Goal: Browse casually: Explore the website without a specific task or goal

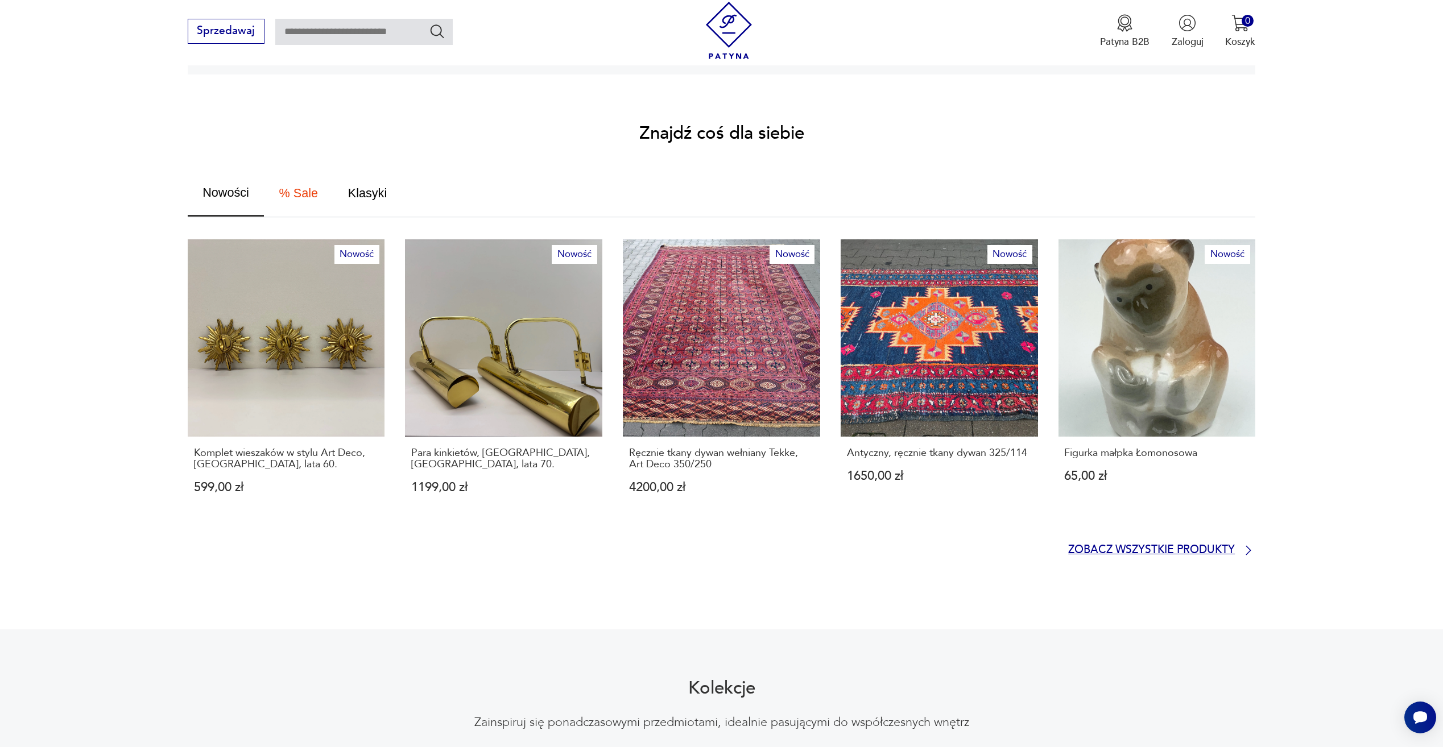
click at [1153, 546] on p "Zobacz wszystkie produkty" at bounding box center [1151, 550] width 167 height 9
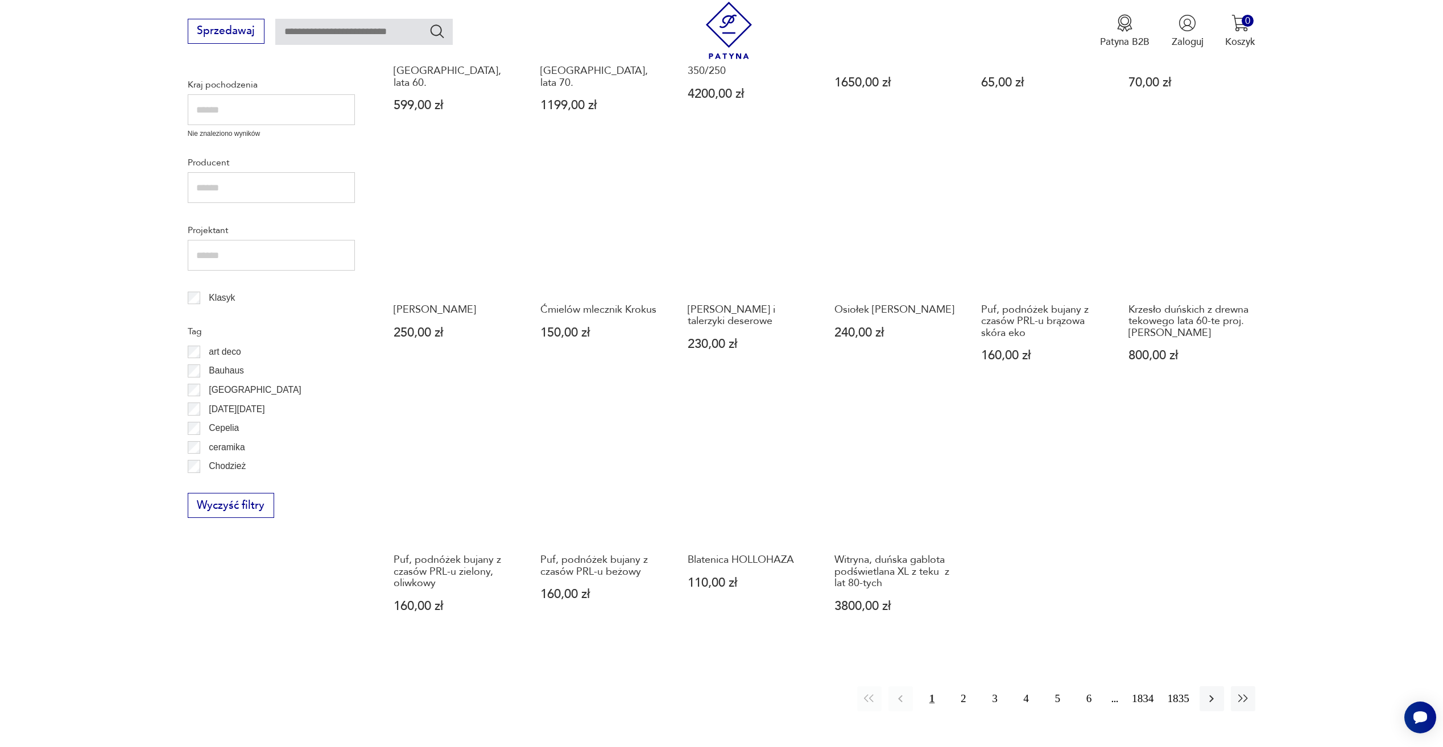
scroll to position [476, 0]
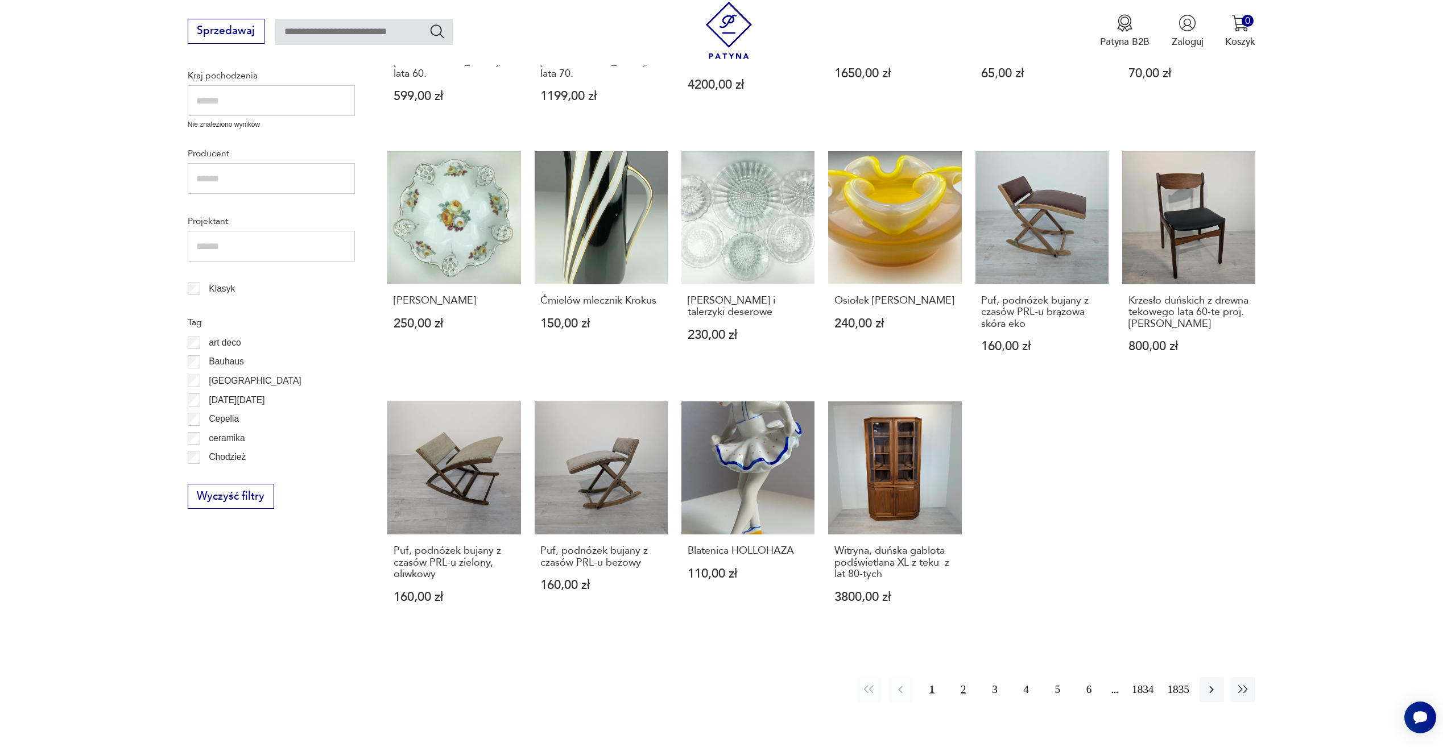
click at [964, 681] on button "2" at bounding box center [963, 689] width 24 height 24
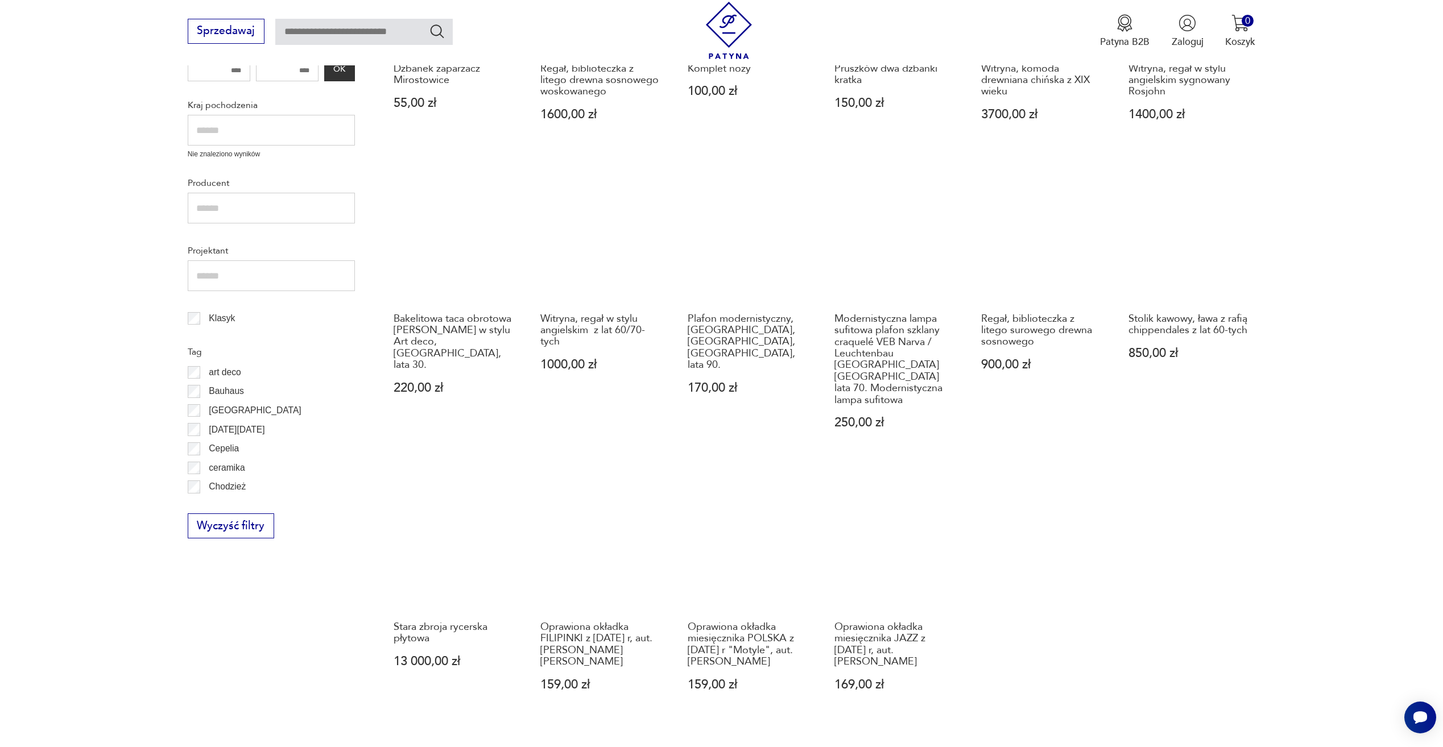
scroll to position [550, 0]
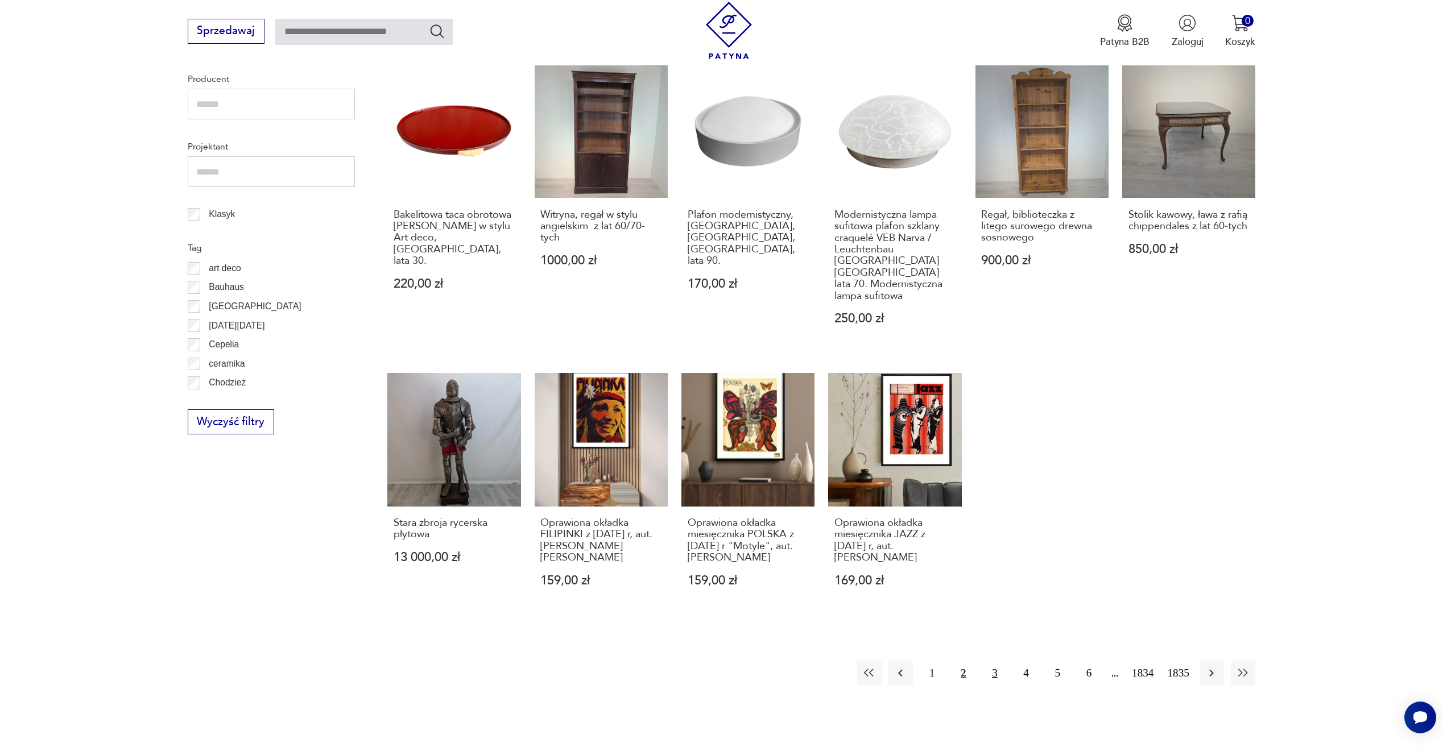
click at [994, 676] on button "3" at bounding box center [994, 673] width 24 height 24
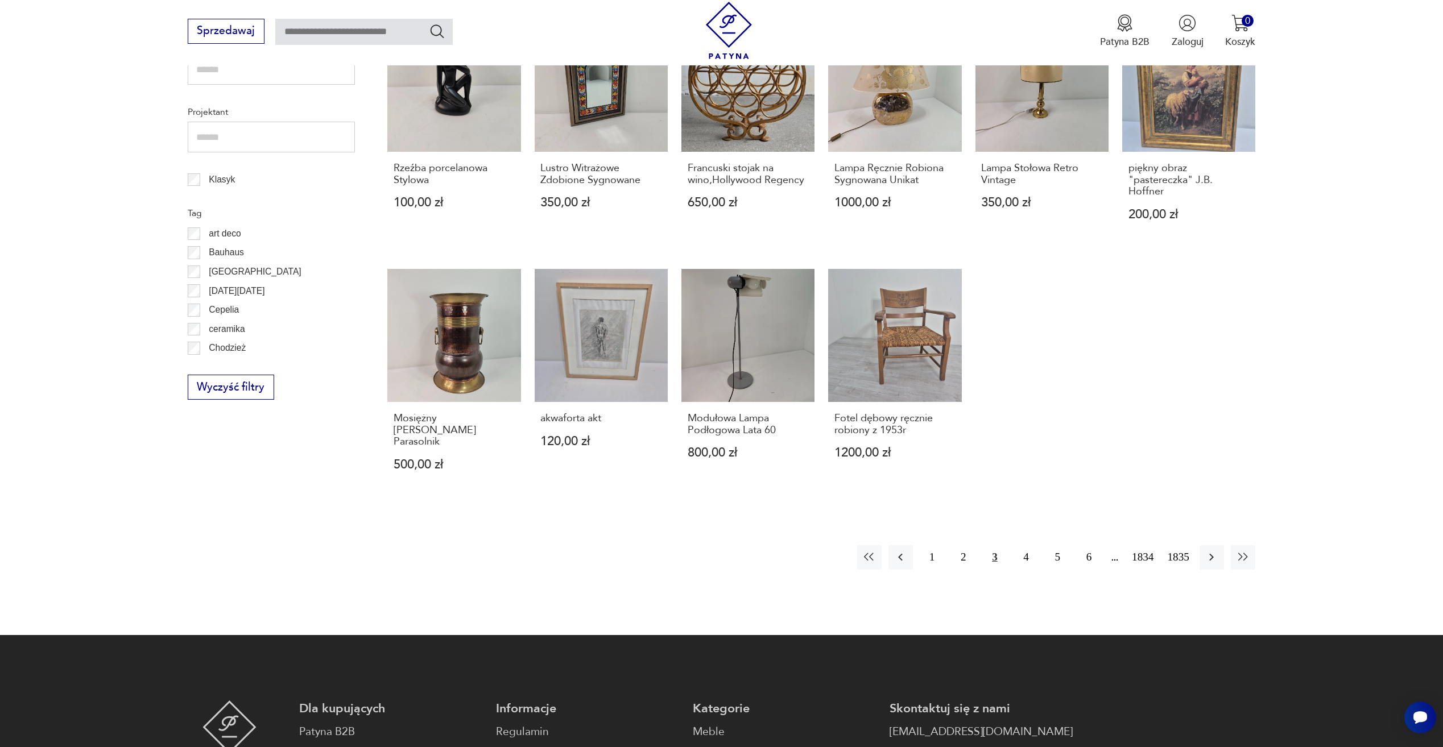
scroll to position [664, 0]
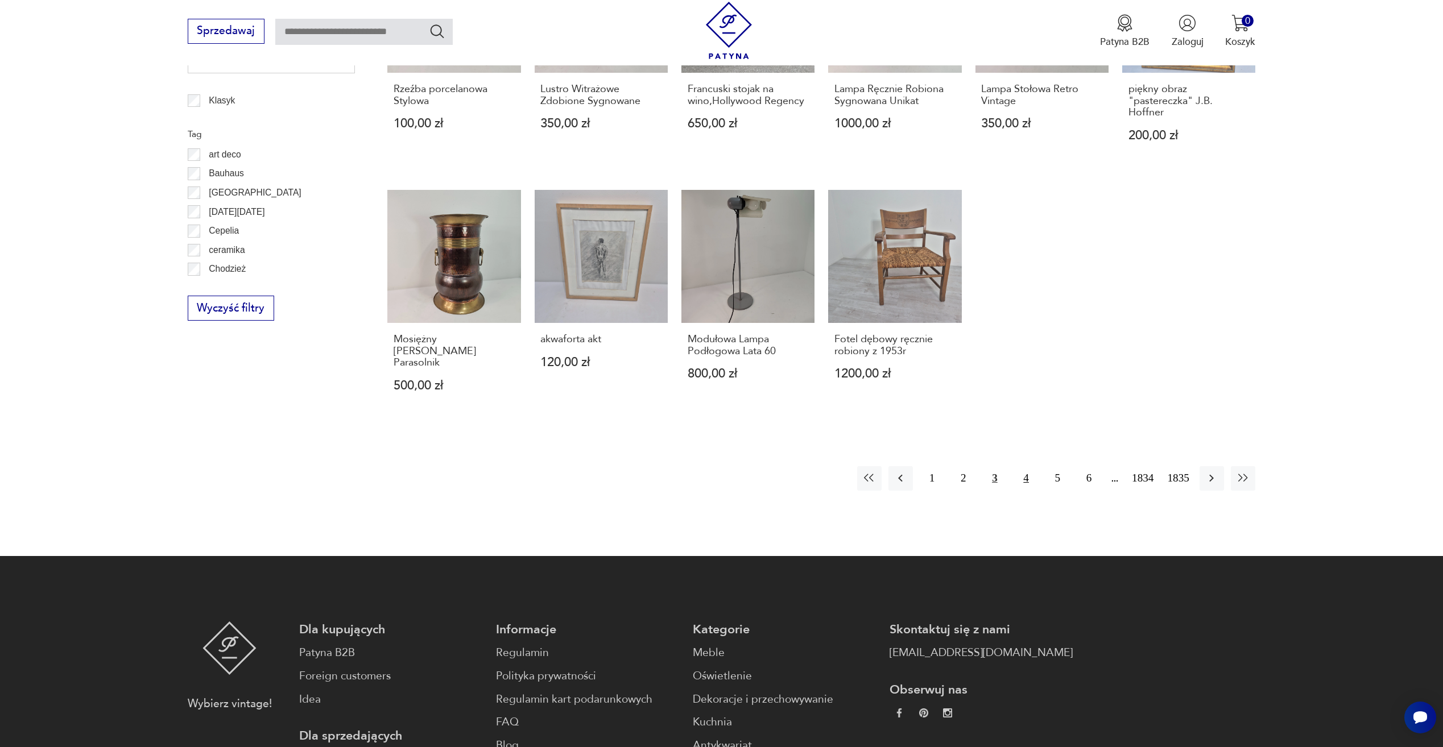
click at [1019, 469] on button "4" at bounding box center [1026, 478] width 24 height 24
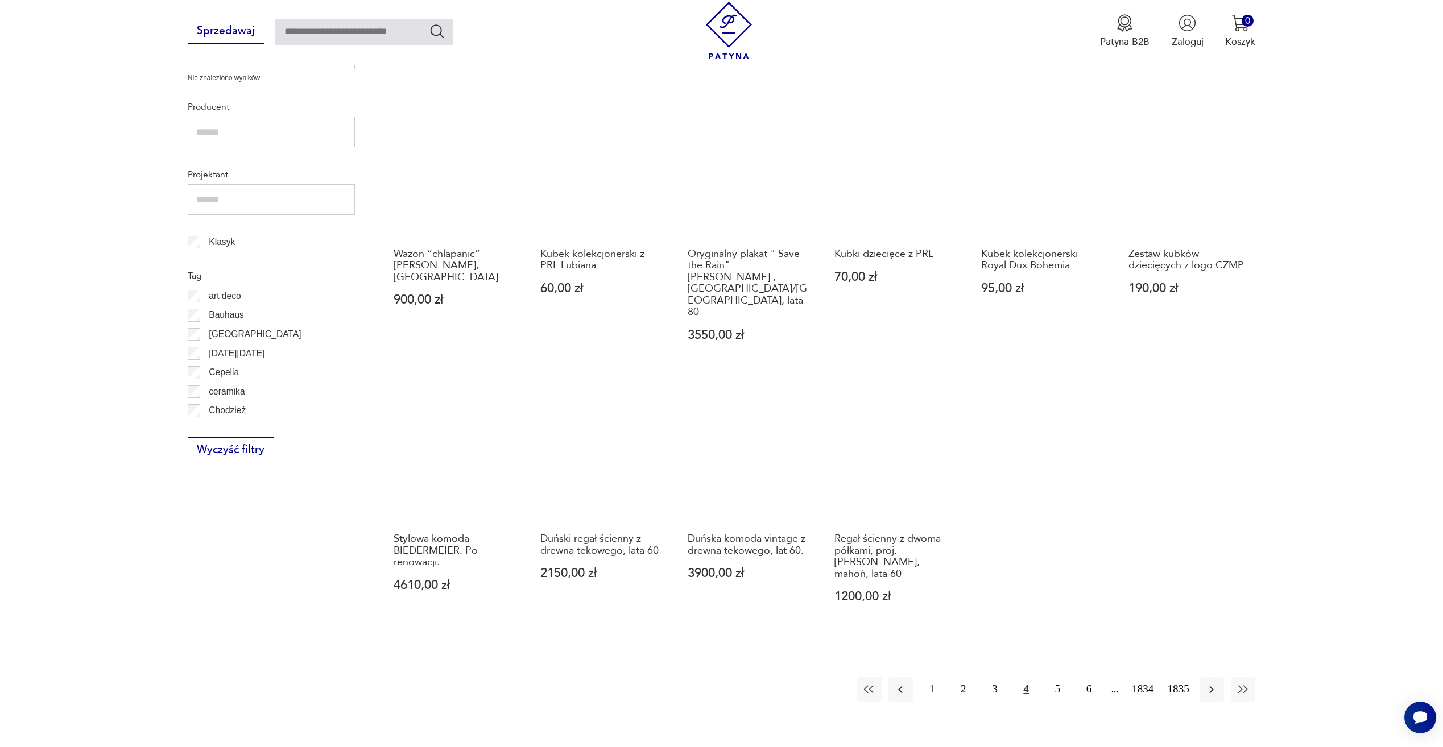
scroll to position [607, 0]
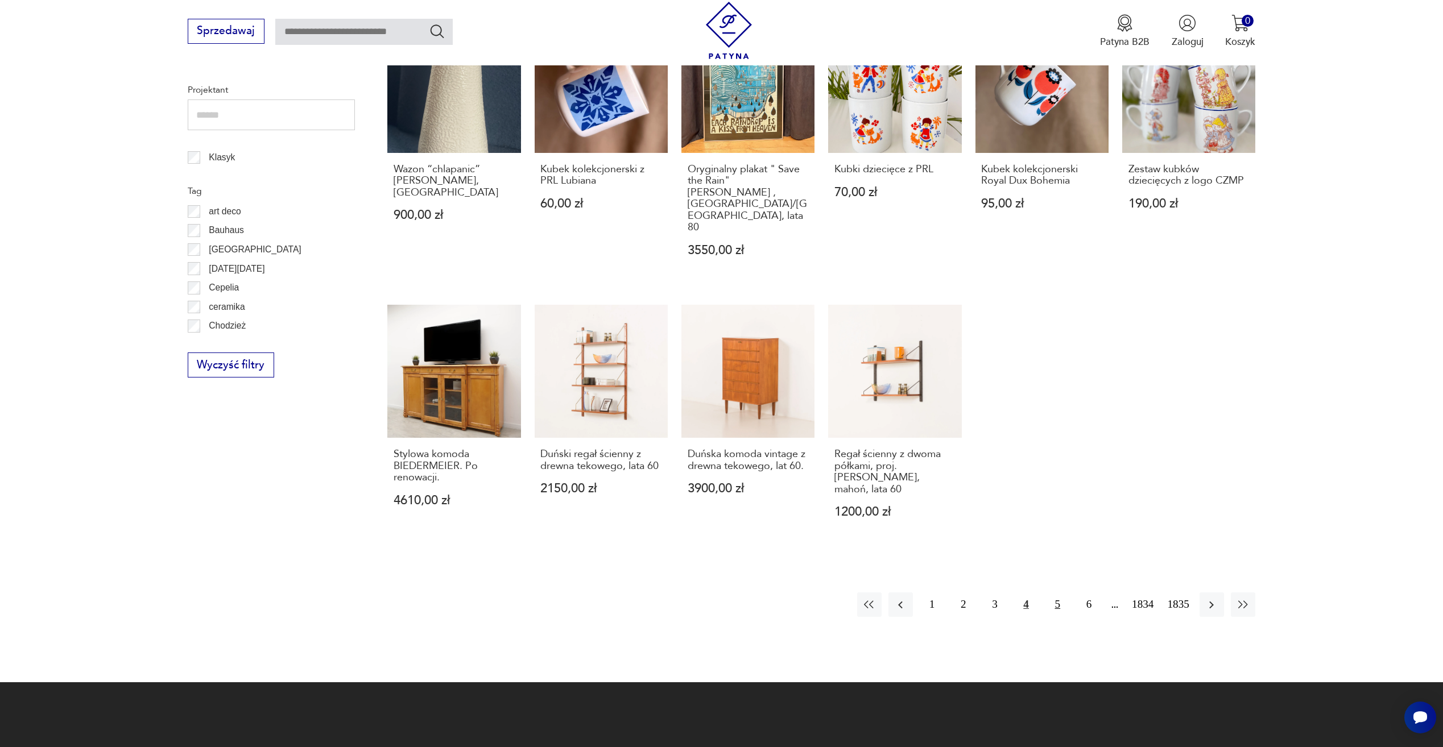
click at [1066, 593] on button "5" at bounding box center [1057, 605] width 24 height 24
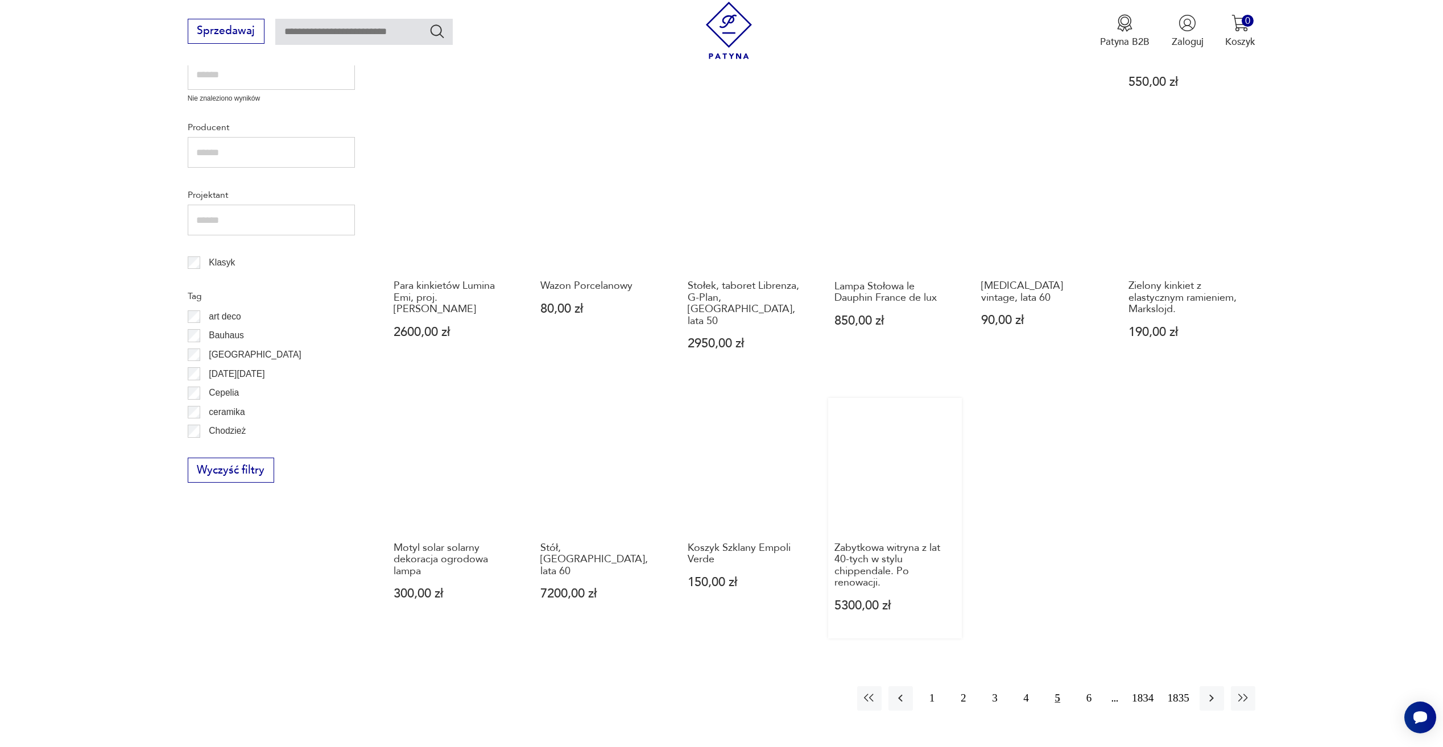
scroll to position [550, 0]
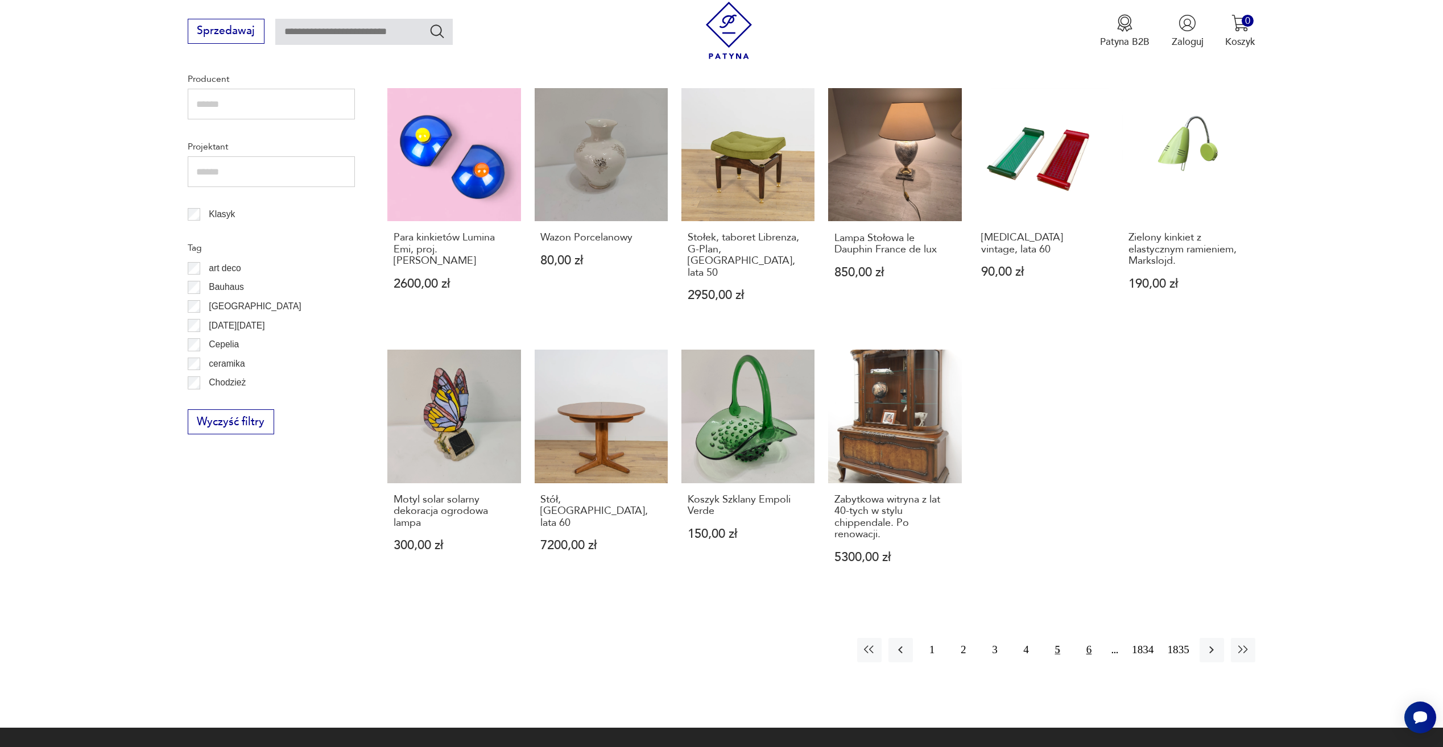
click at [1092, 638] on button "6" at bounding box center [1088, 650] width 24 height 24
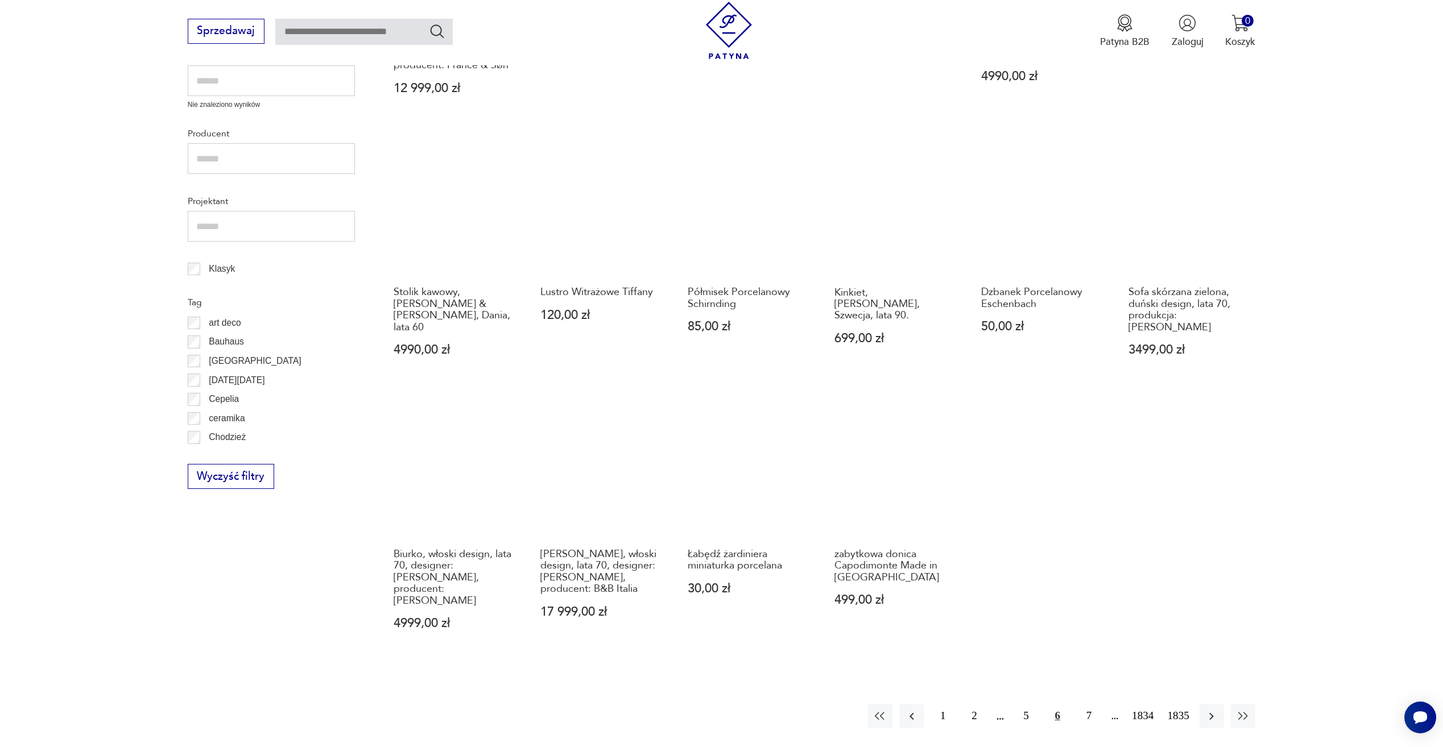
scroll to position [550, 0]
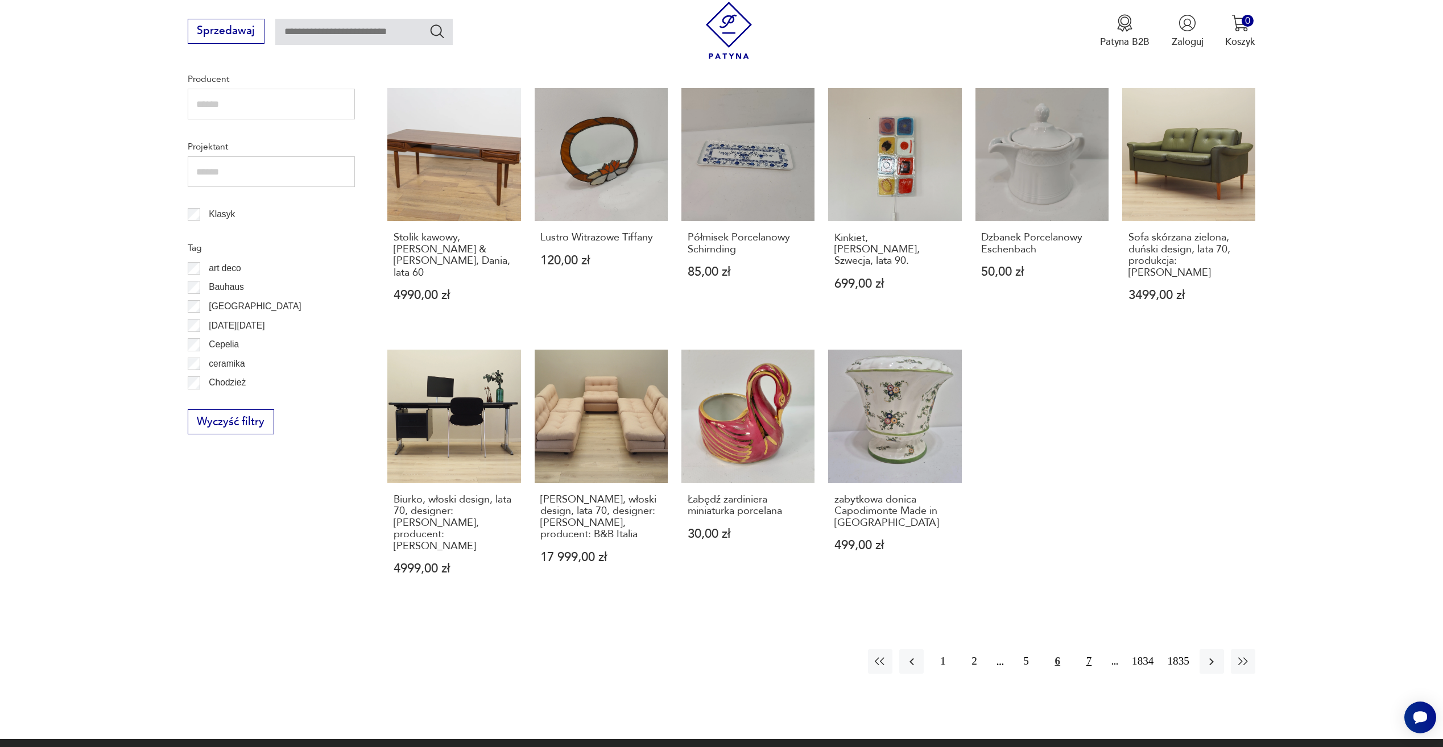
click at [1087, 649] on button "7" at bounding box center [1088, 661] width 24 height 24
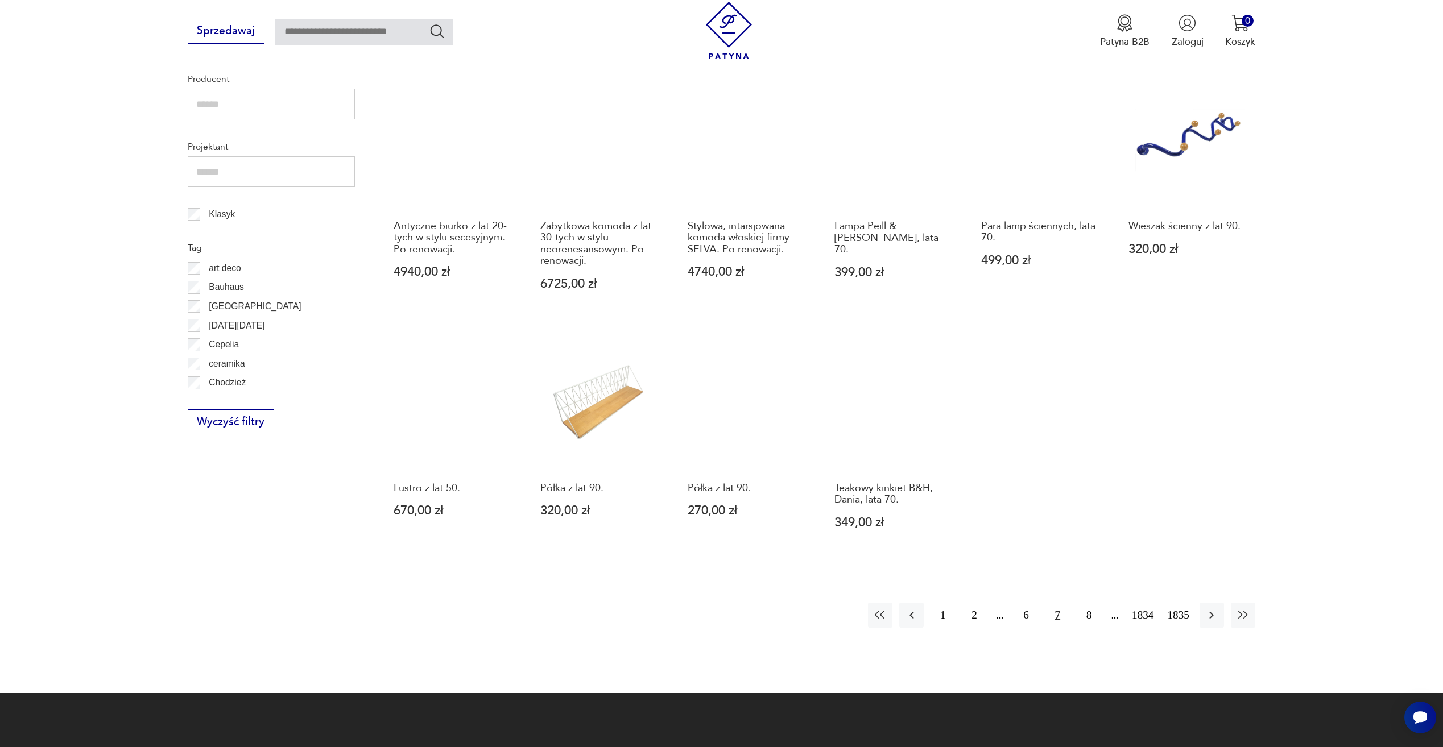
scroll to position [607, 0]
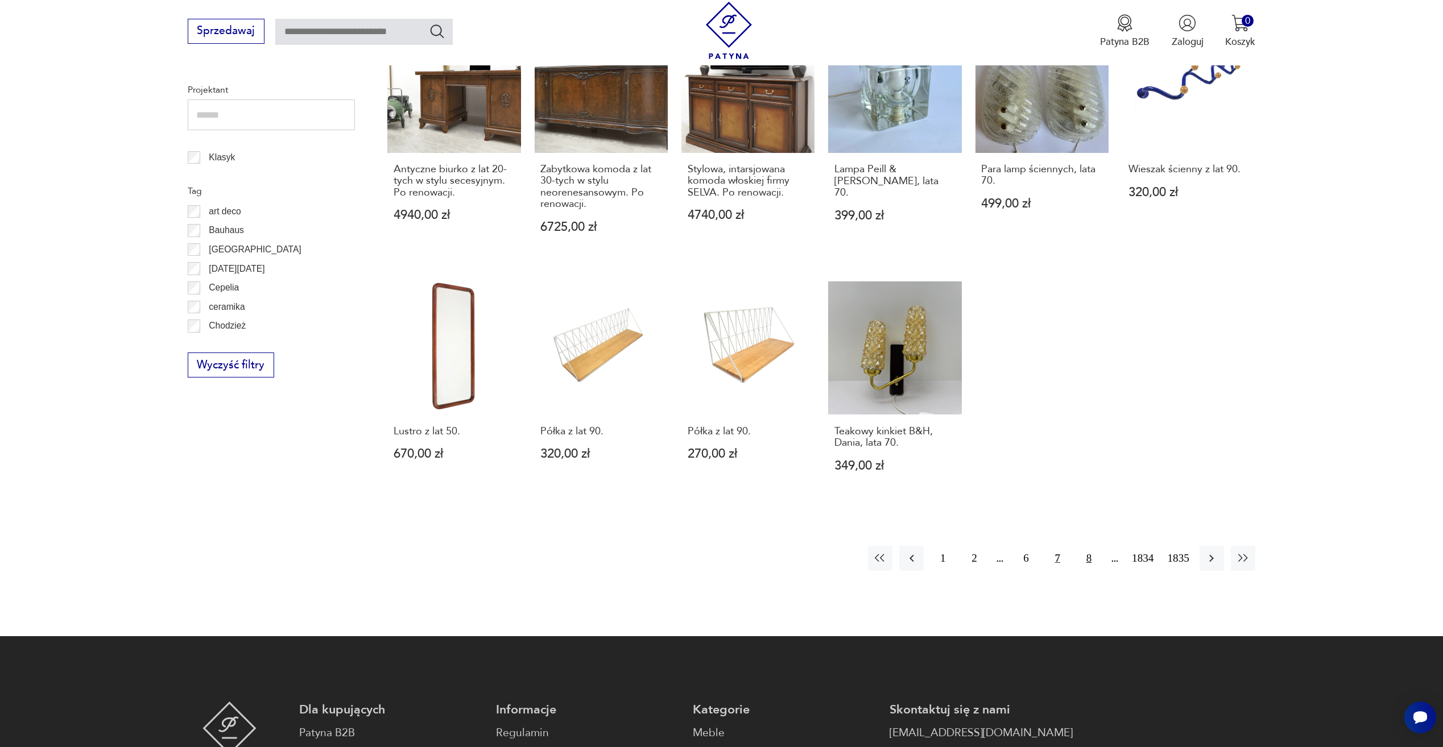
click at [1090, 555] on button "8" at bounding box center [1088, 558] width 24 height 24
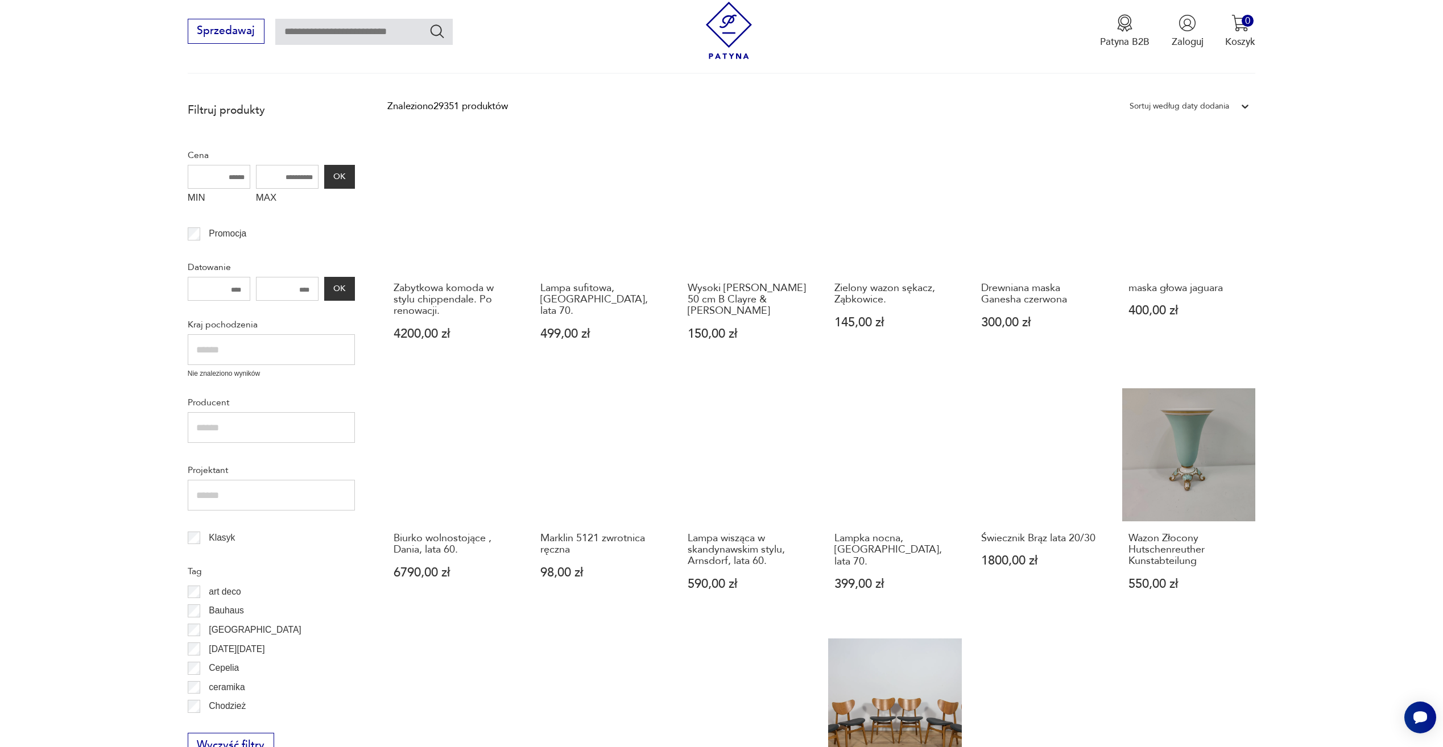
scroll to position [266, 0]
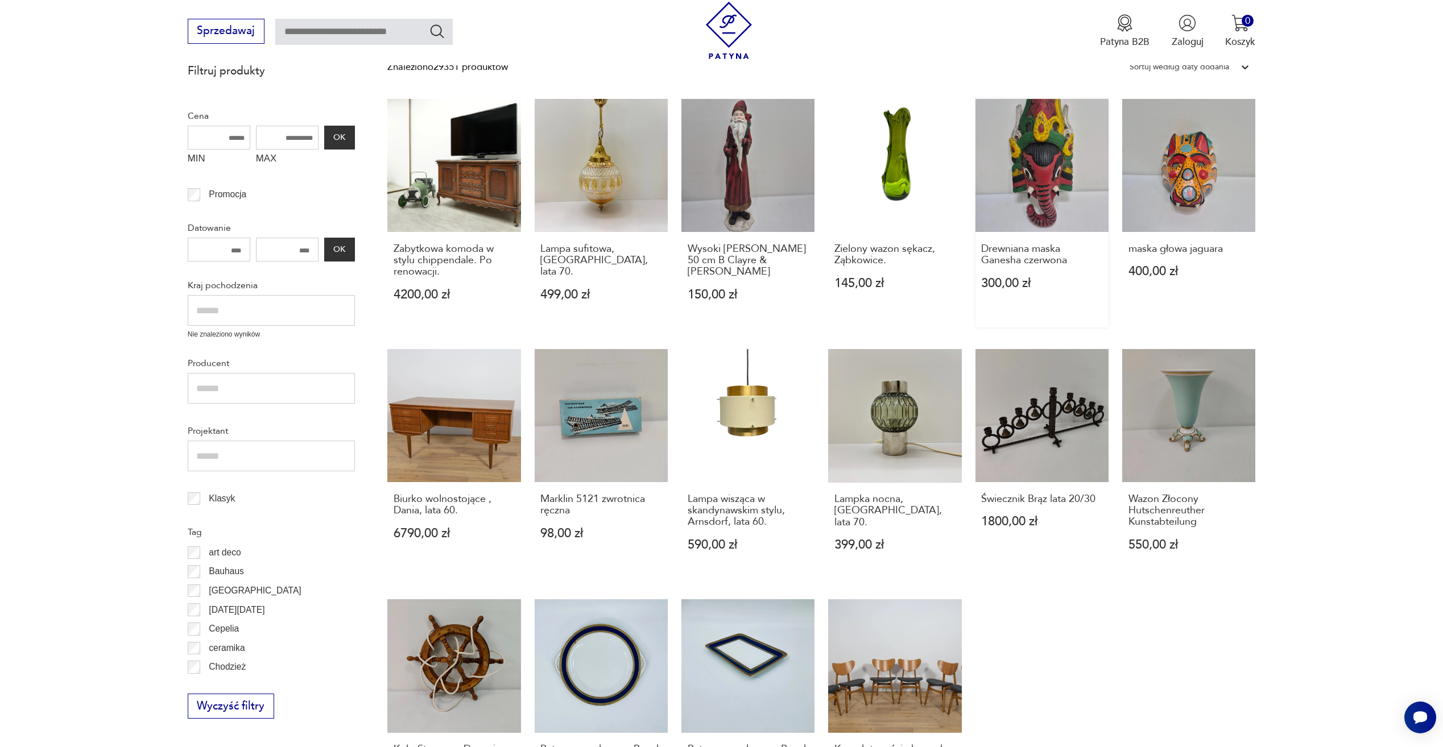
click at [1034, 152] on link "Drewniana maska Ganesha czerwona 300,00 zł" at bounding box center [1041, 213] width 133 height 229
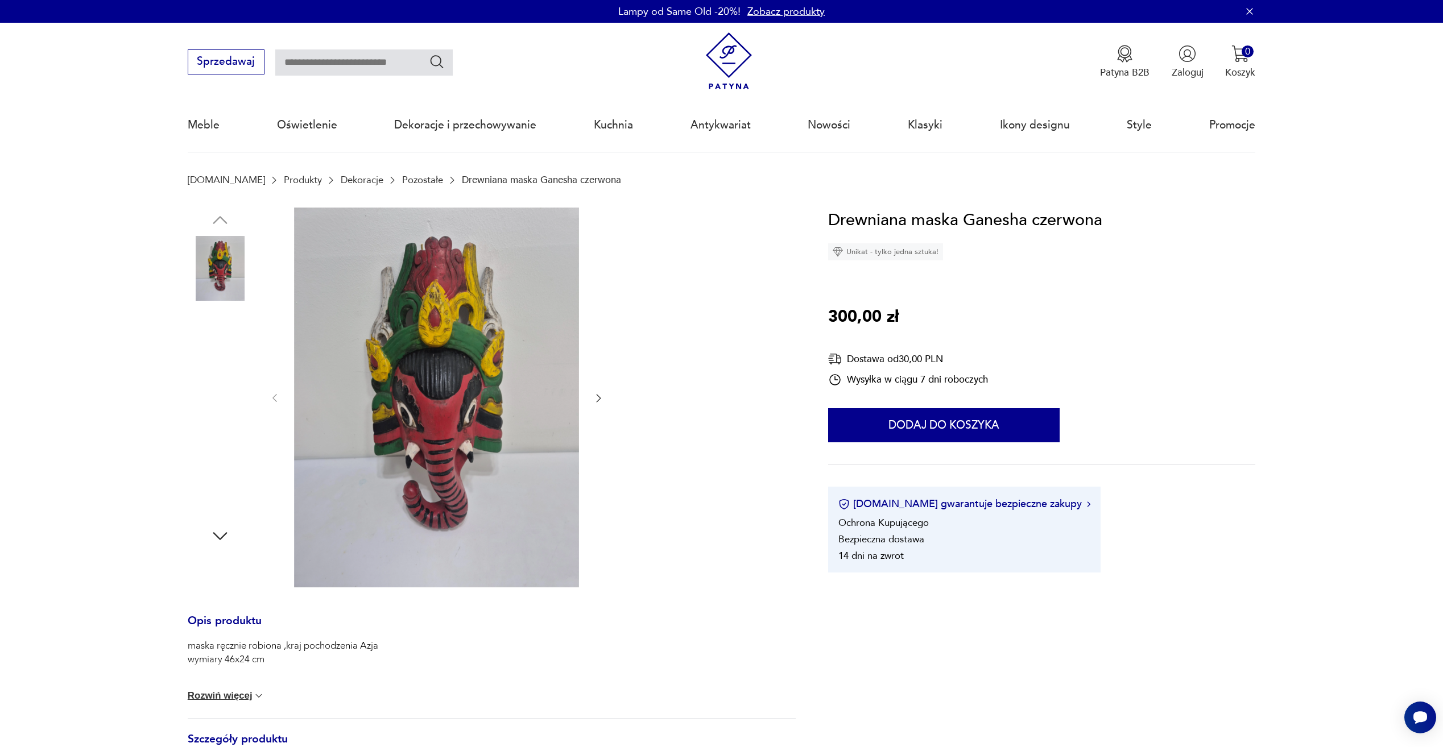
click at [227, 354] on img at bounding box center [220, 340] width 65 height 65
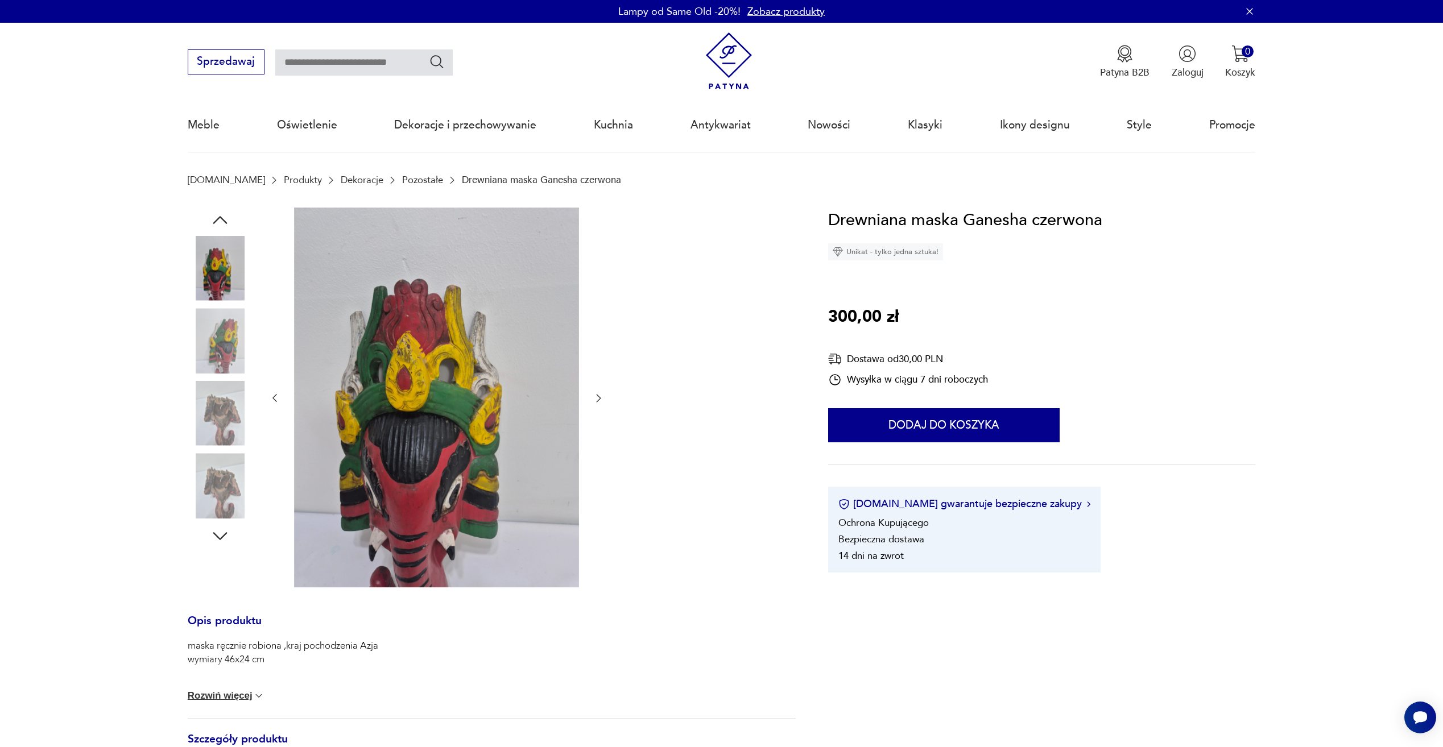
click at [229, 367] on img at bounding box center [220, 340] width 65 height 65
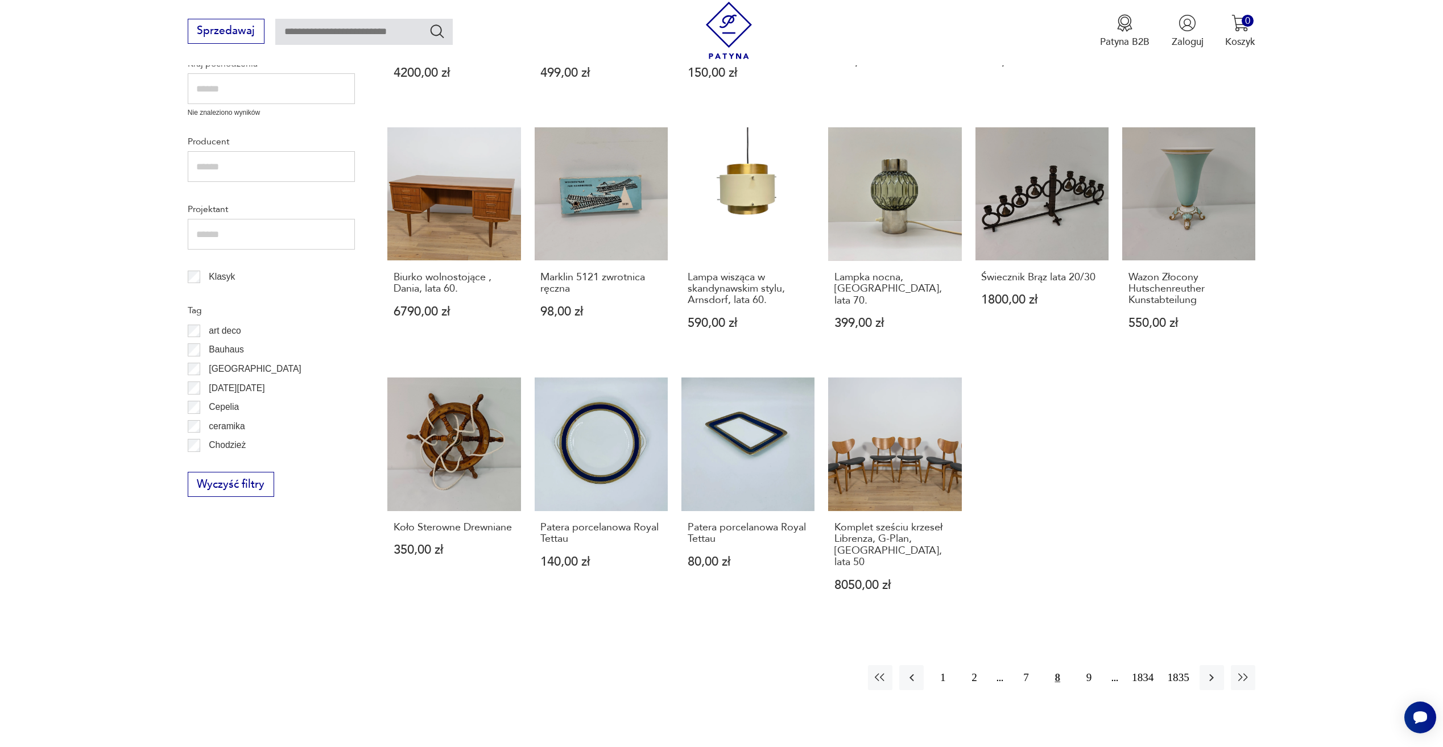
scroll to position [494, 0]
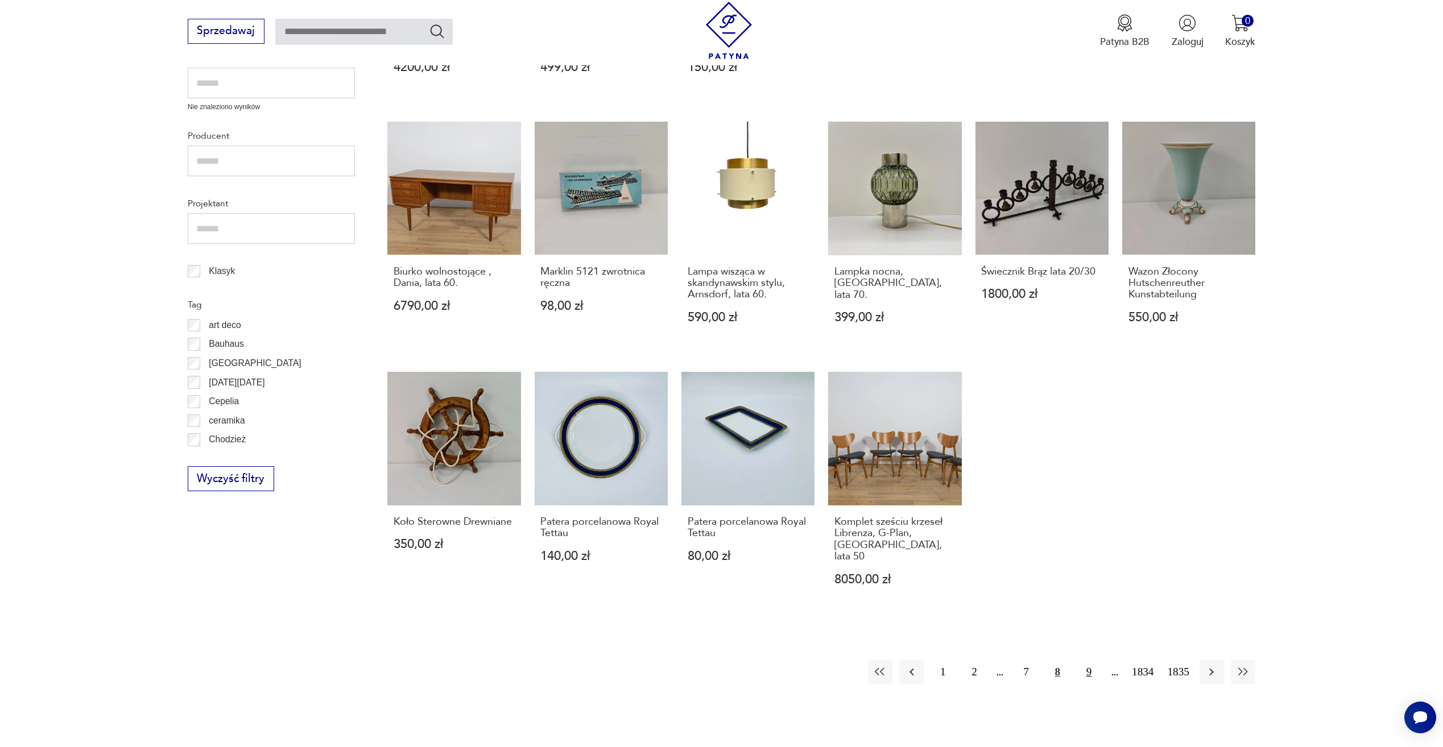
click at [1088, 668] on button "9" at bounding box center [1088, 672] width 24 height 24
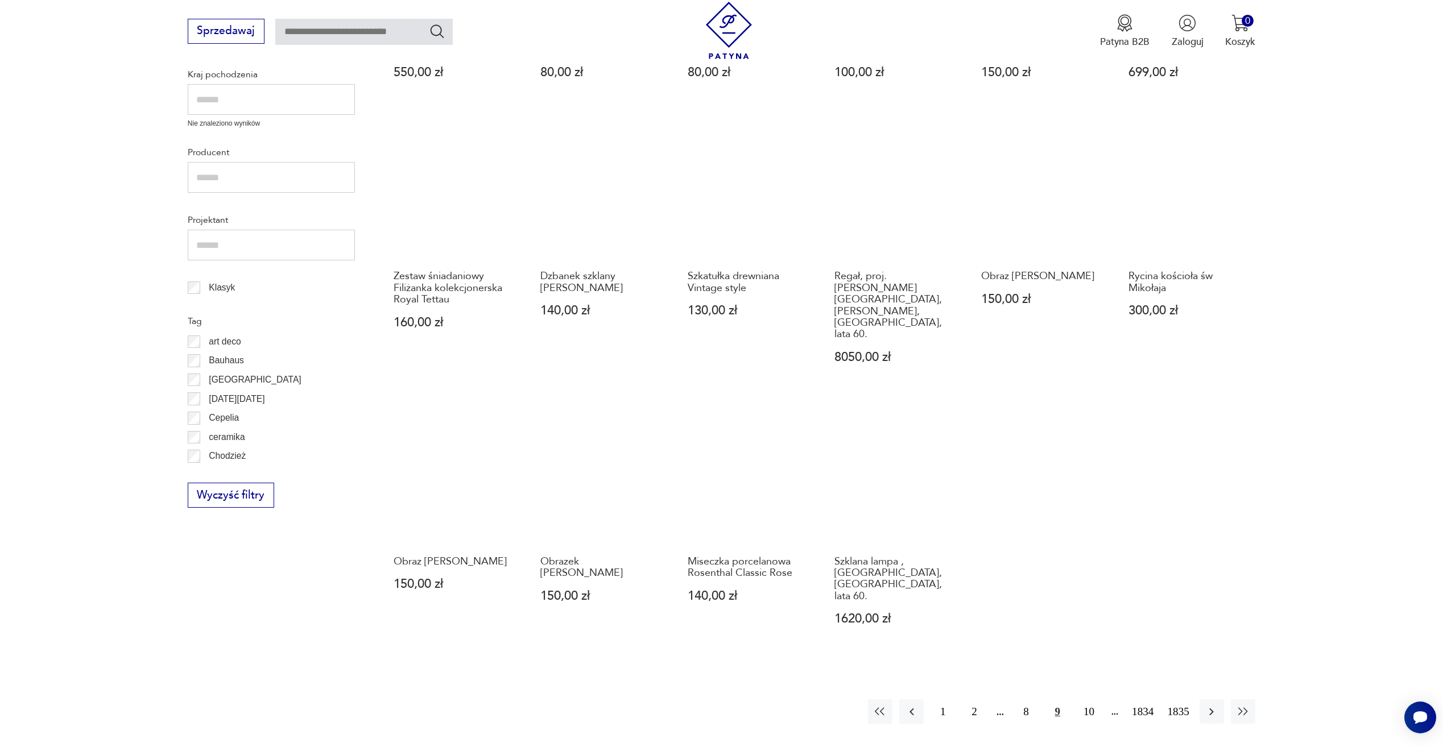
scroll to position [494, 0]
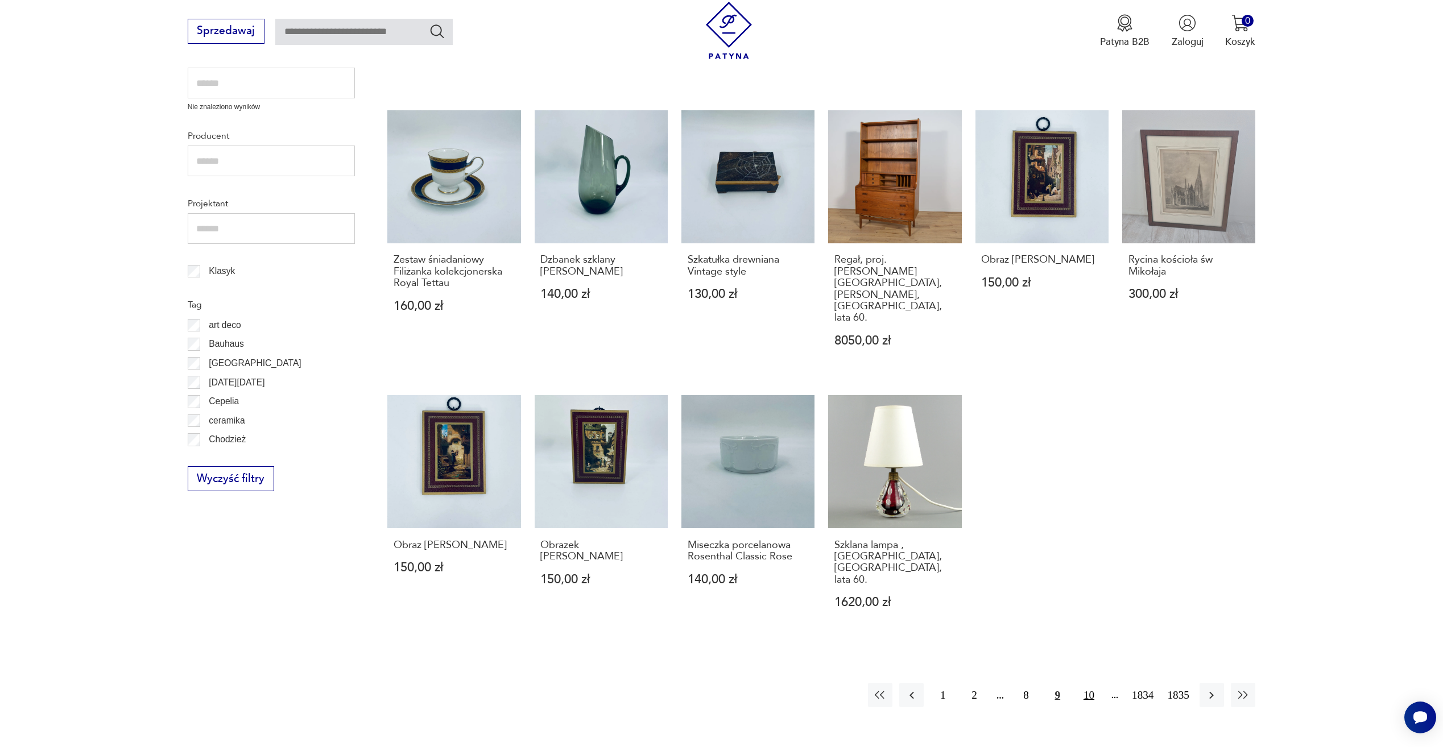
click at [1092, 683] on button "10" at bounding box center [1088, 695] width 24 height 24
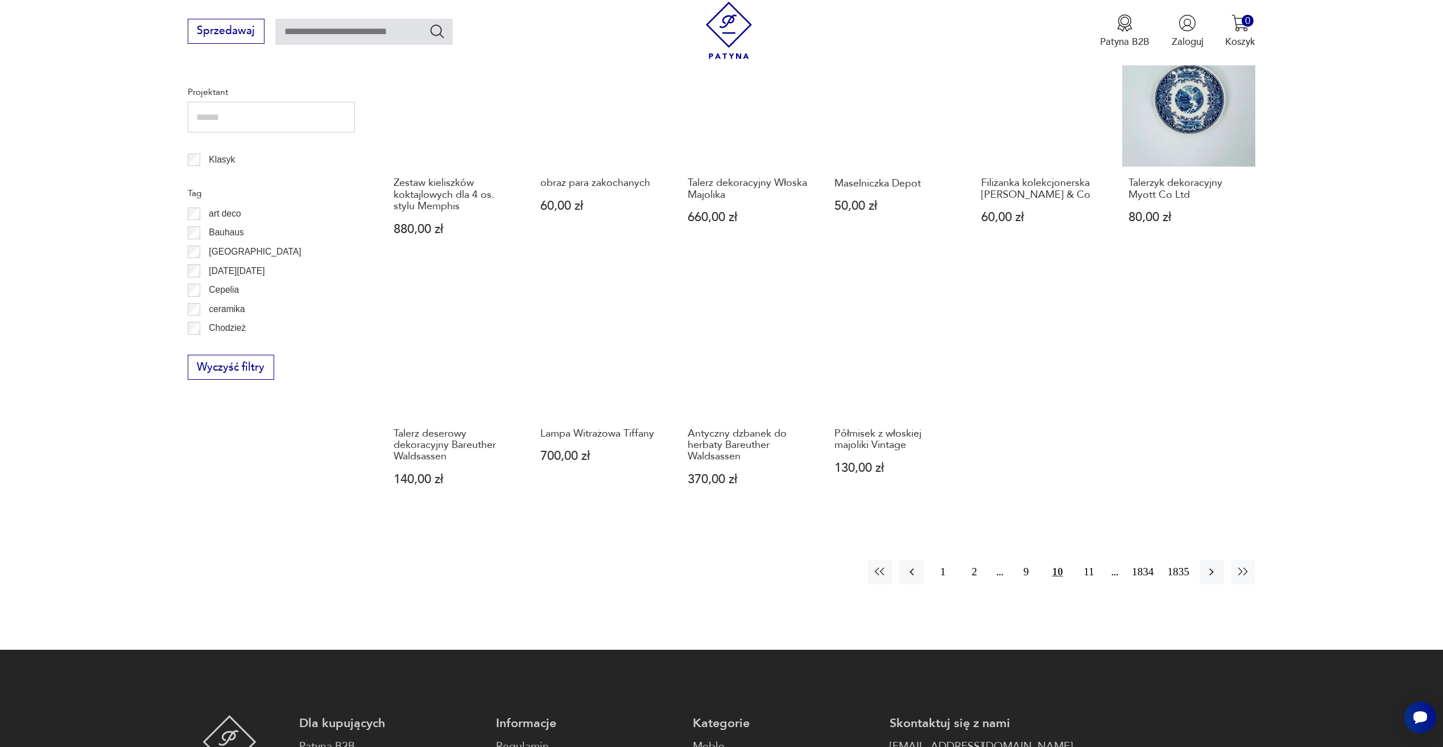
scroll to position [607, 0]
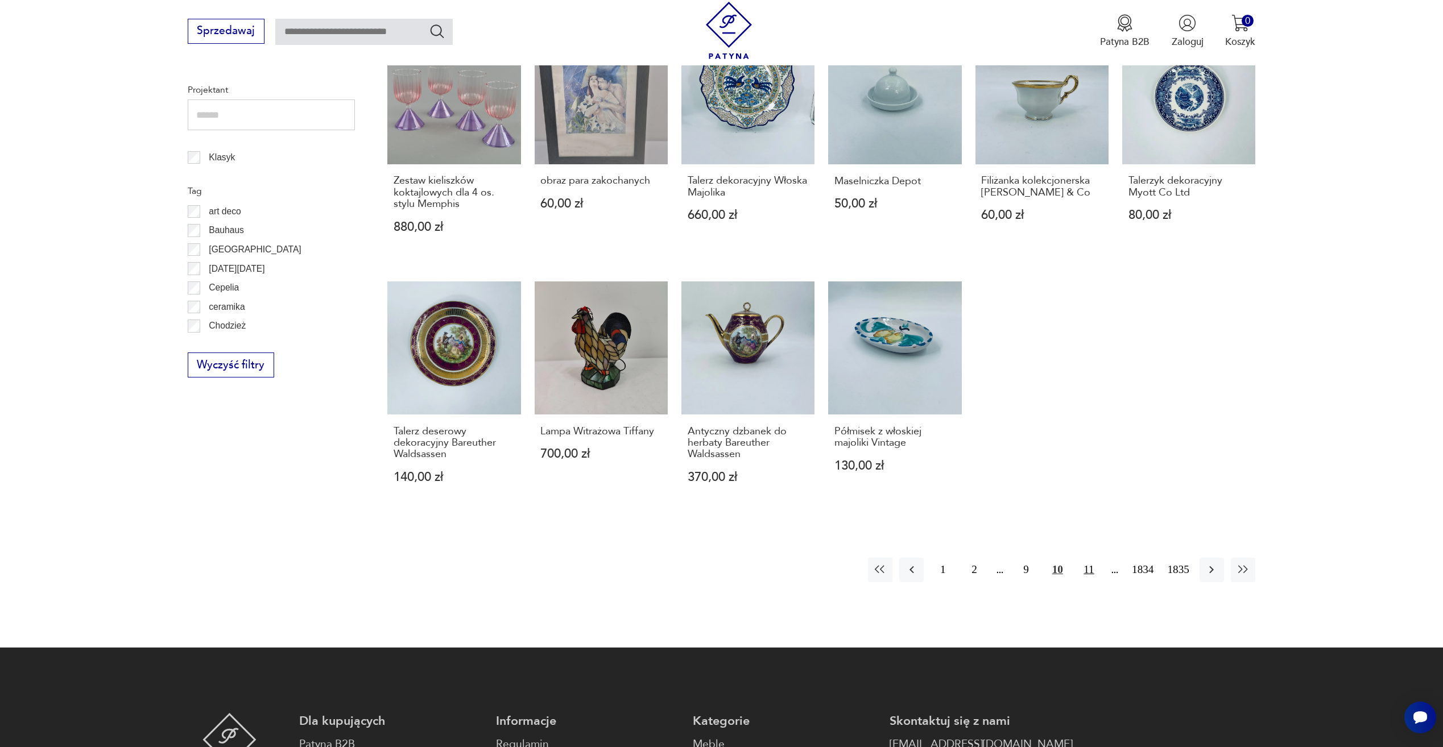
click at [1092, 562] on button "11" at bounding box center [1088, 570] width 24 height 24
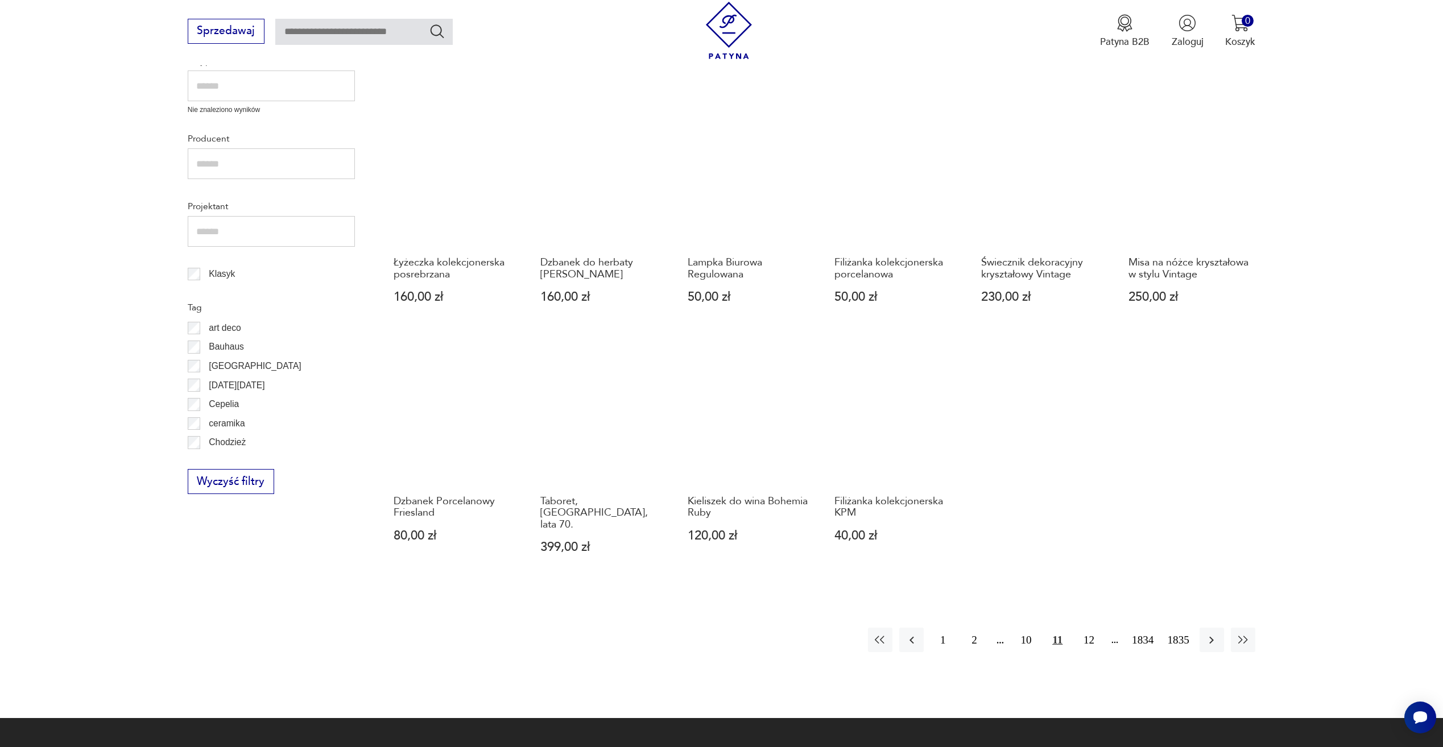
scroll to position [494, 0]
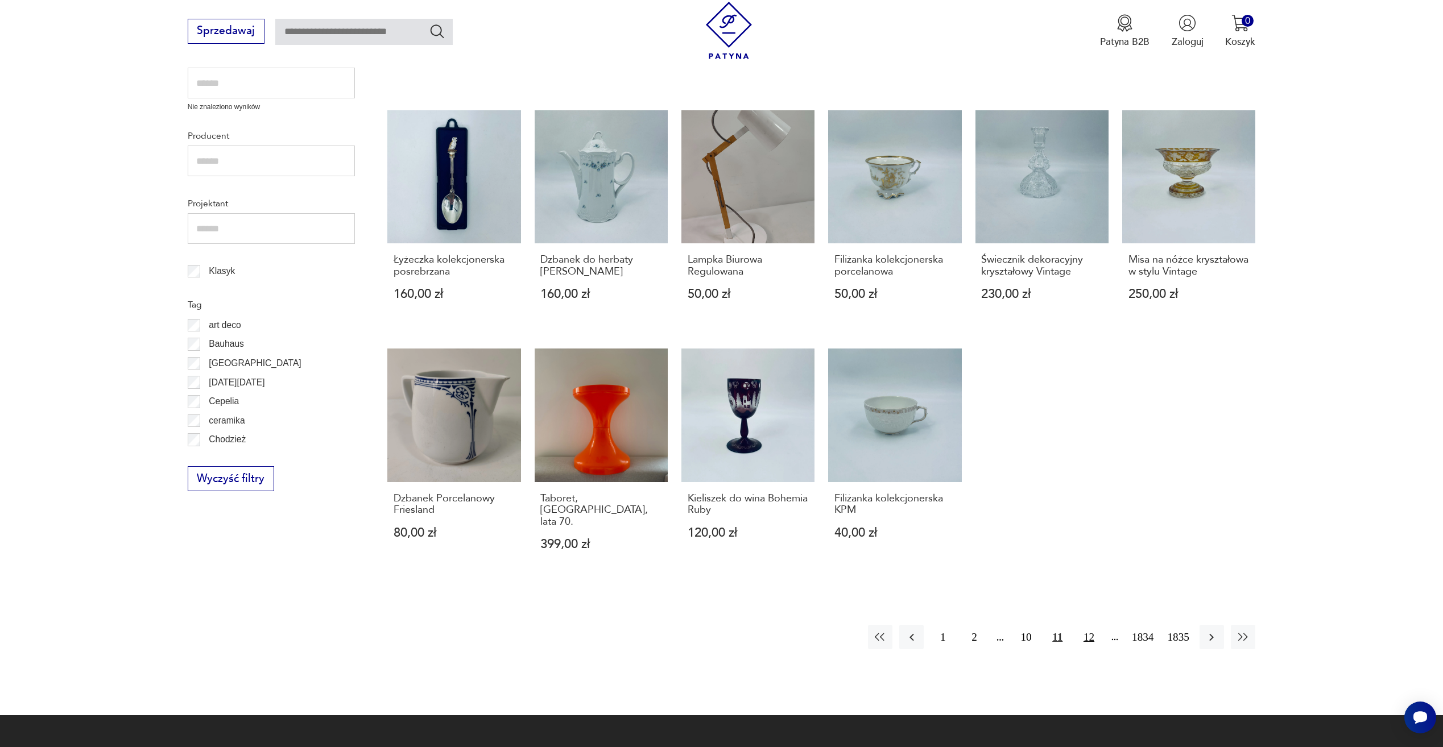
click at [1093, 625] on button "12" at bounding box center [1088, 637] width 24 height 24
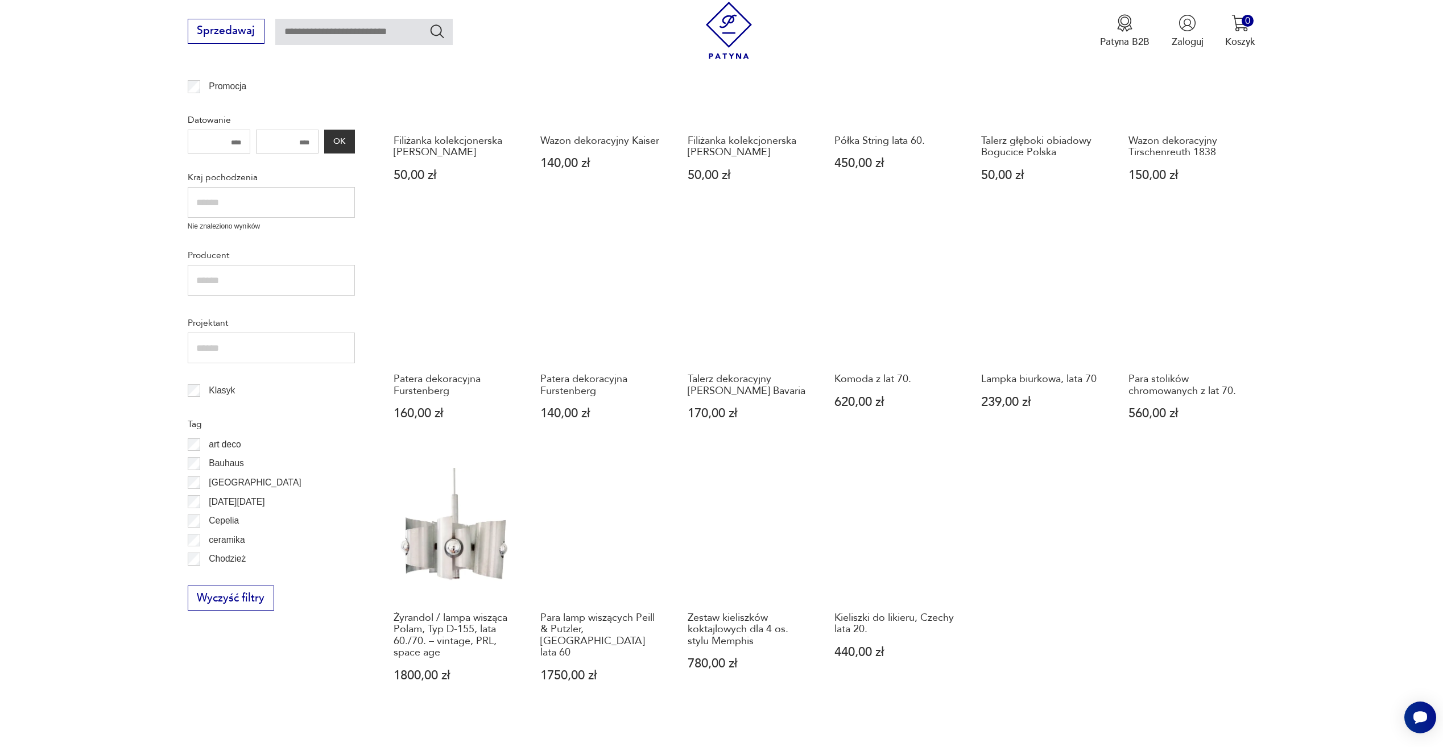
scroll to position [437, 0]
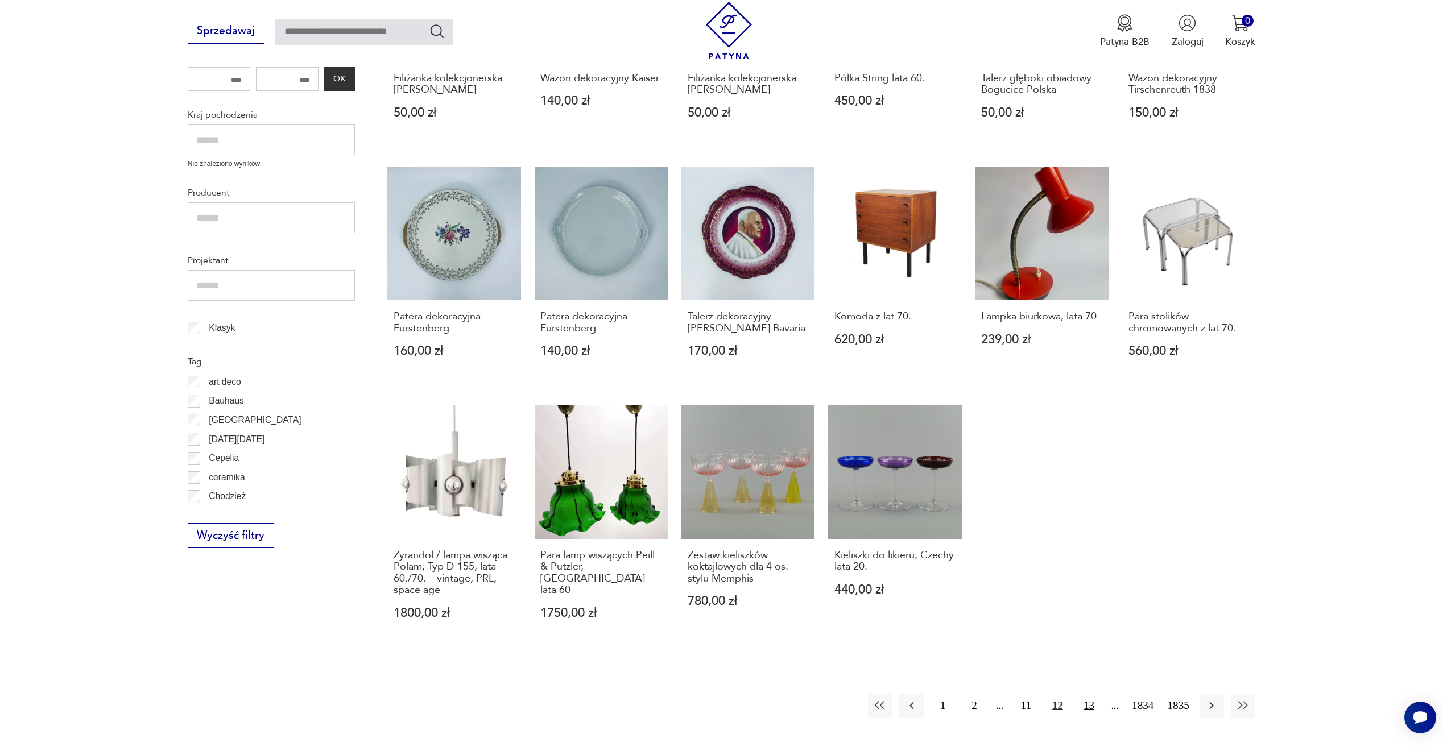
click at [1090, 709] on button "13" at bounding box center [1088, 706] width 24 height 24
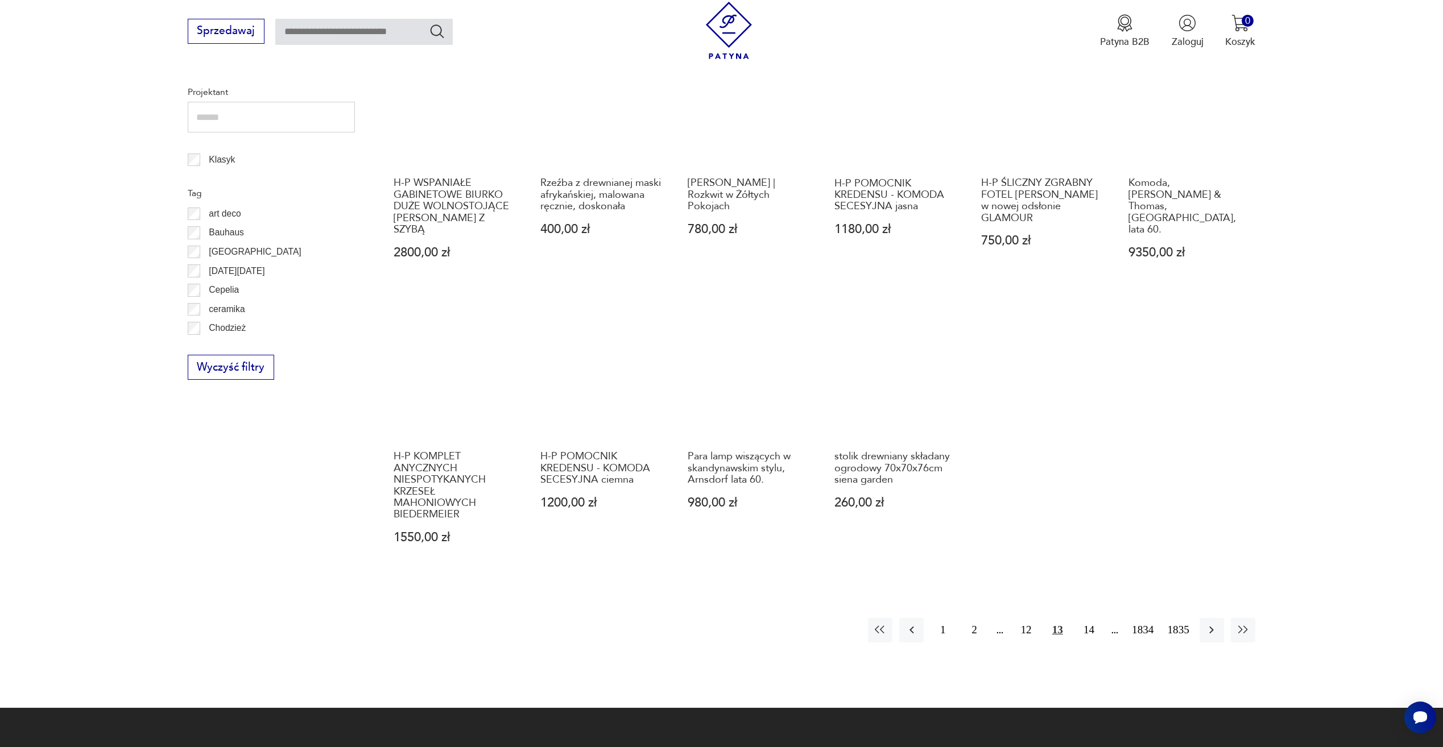
scroll to position [607, 0]
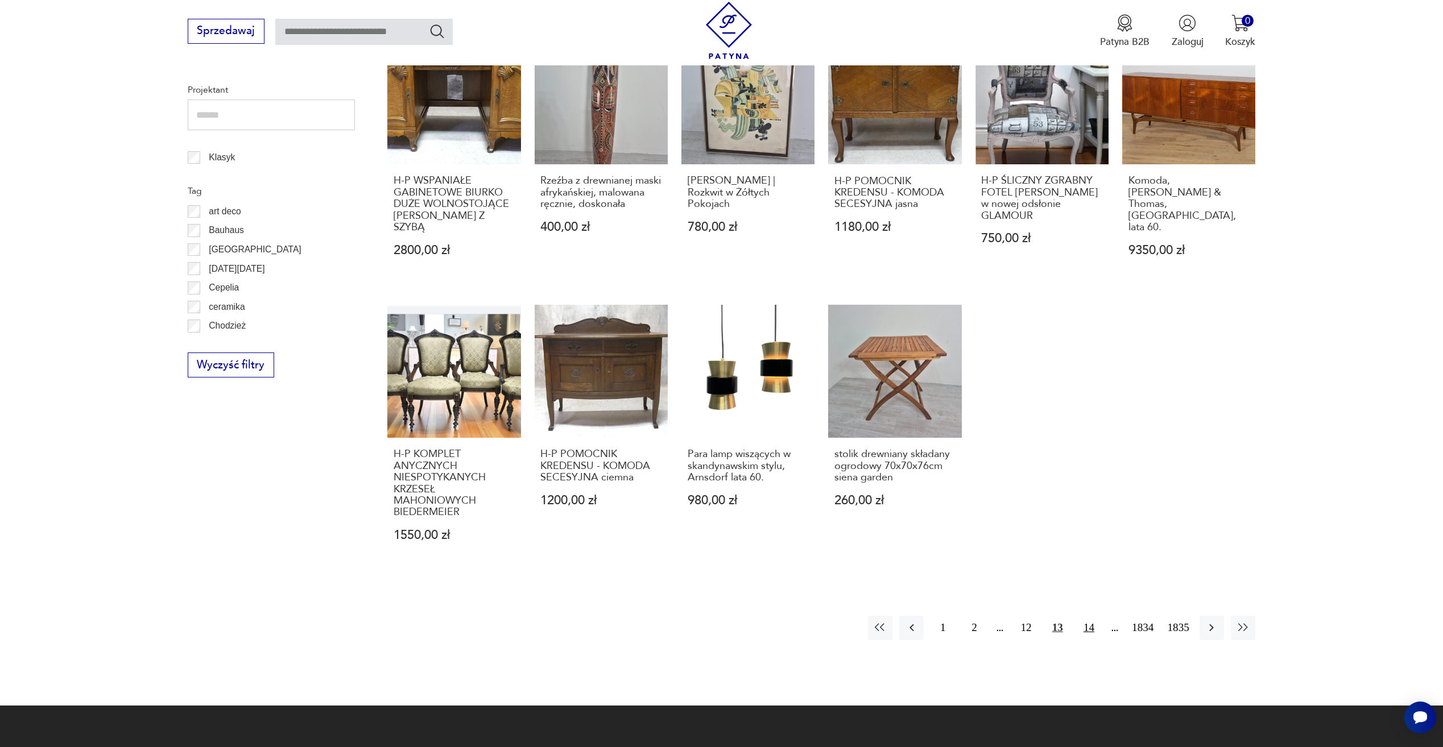
click at [1083, 616] on button "14" at bounding box center [1088, 628] width 24 height 24
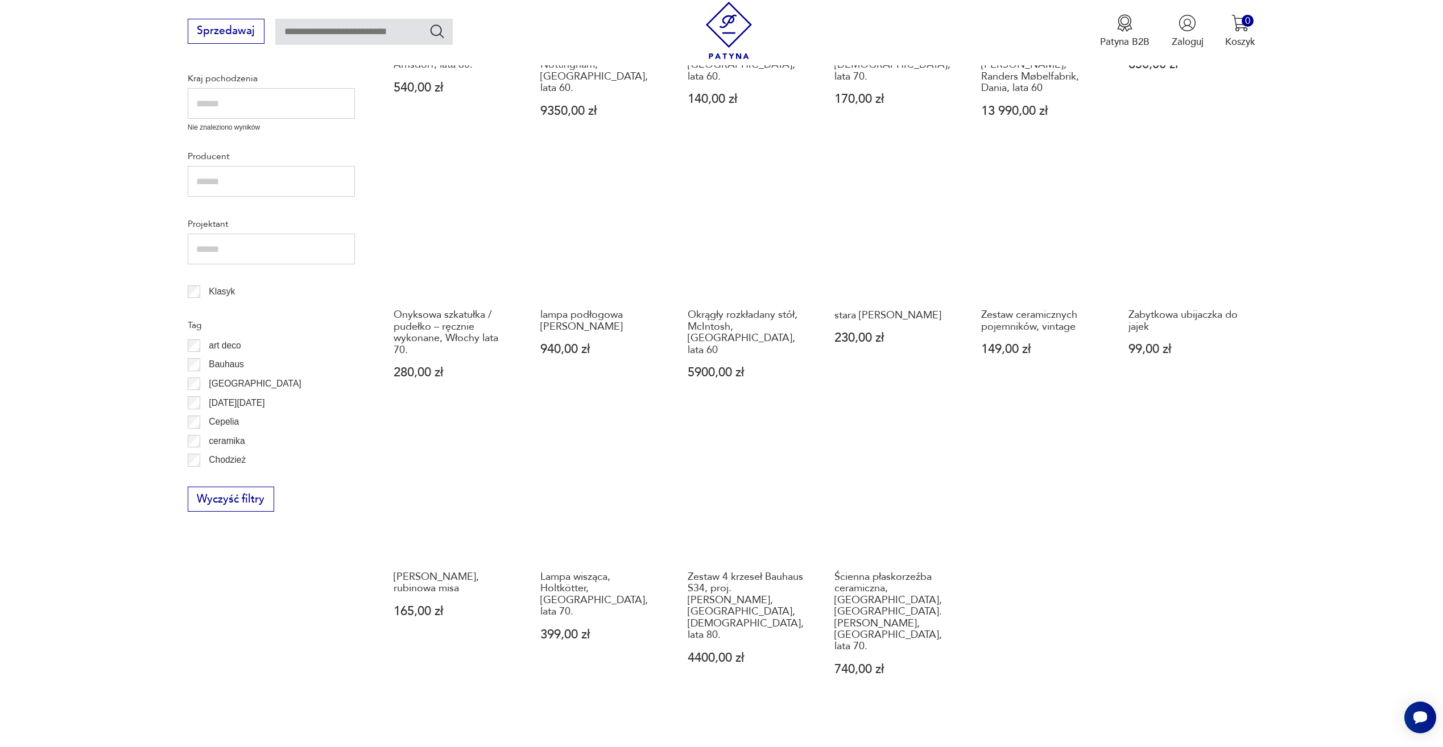
scroll to position [550, 0]
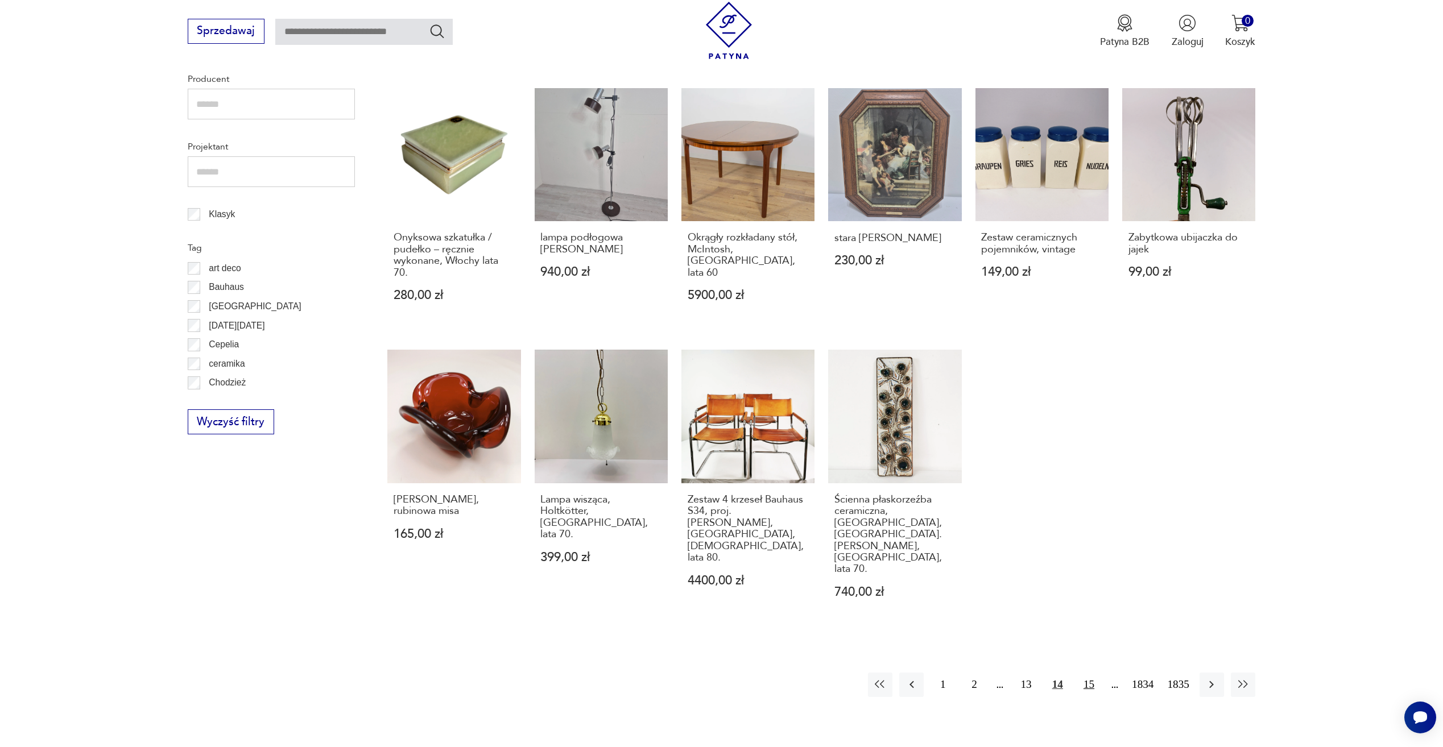
click at [1094, 673] on button "15" at bounding box center [1088, 685] width 24 height 24
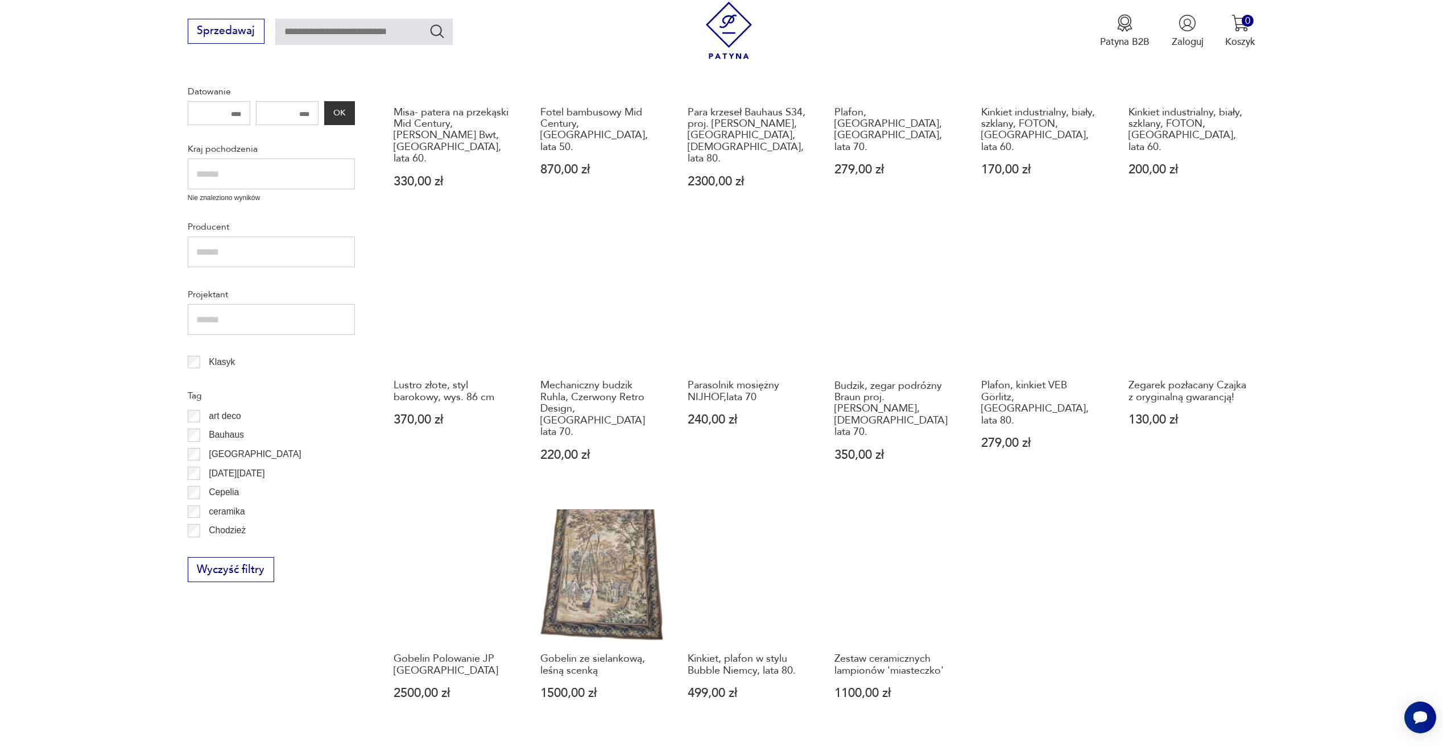
scroll to position [437, 0]
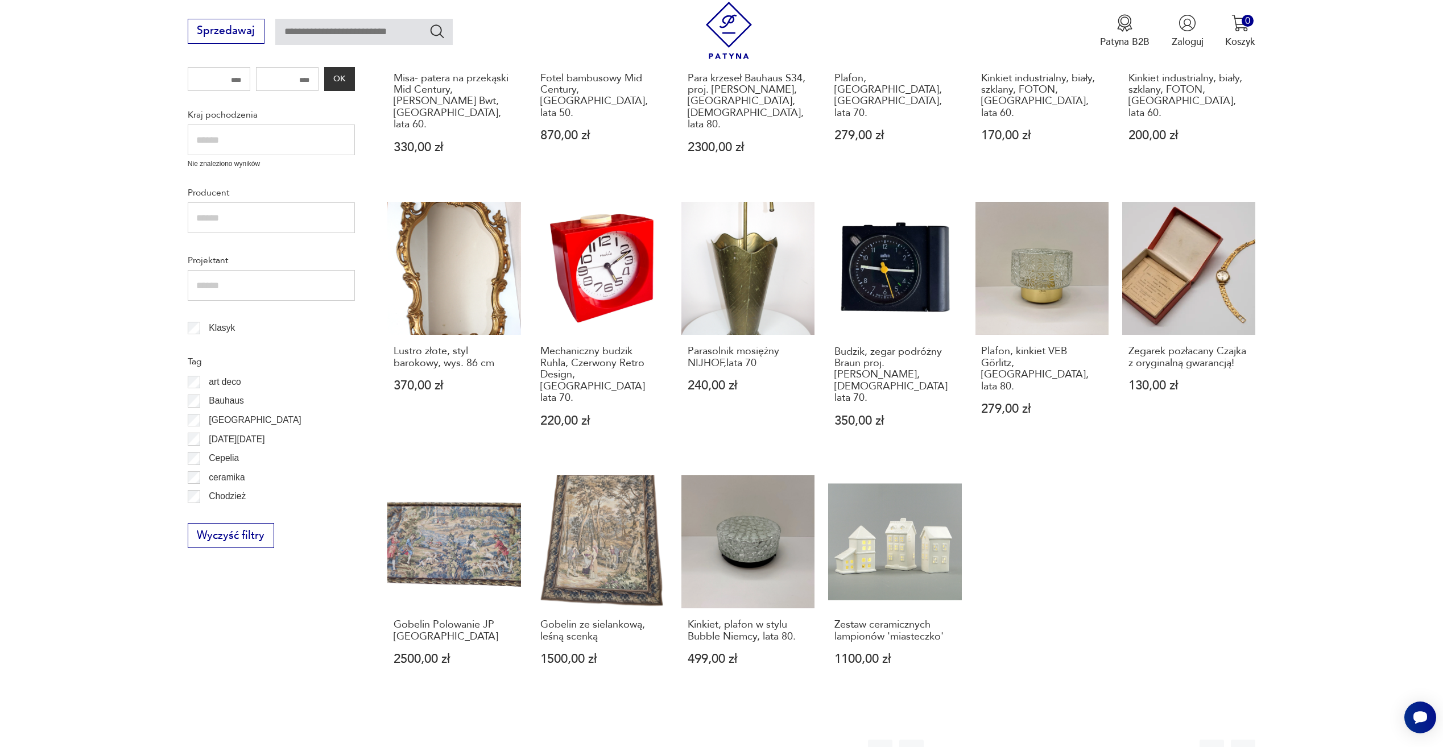
click at [1091, 740] on button "16" at bounding box center [1088, 752] width 24 height 24
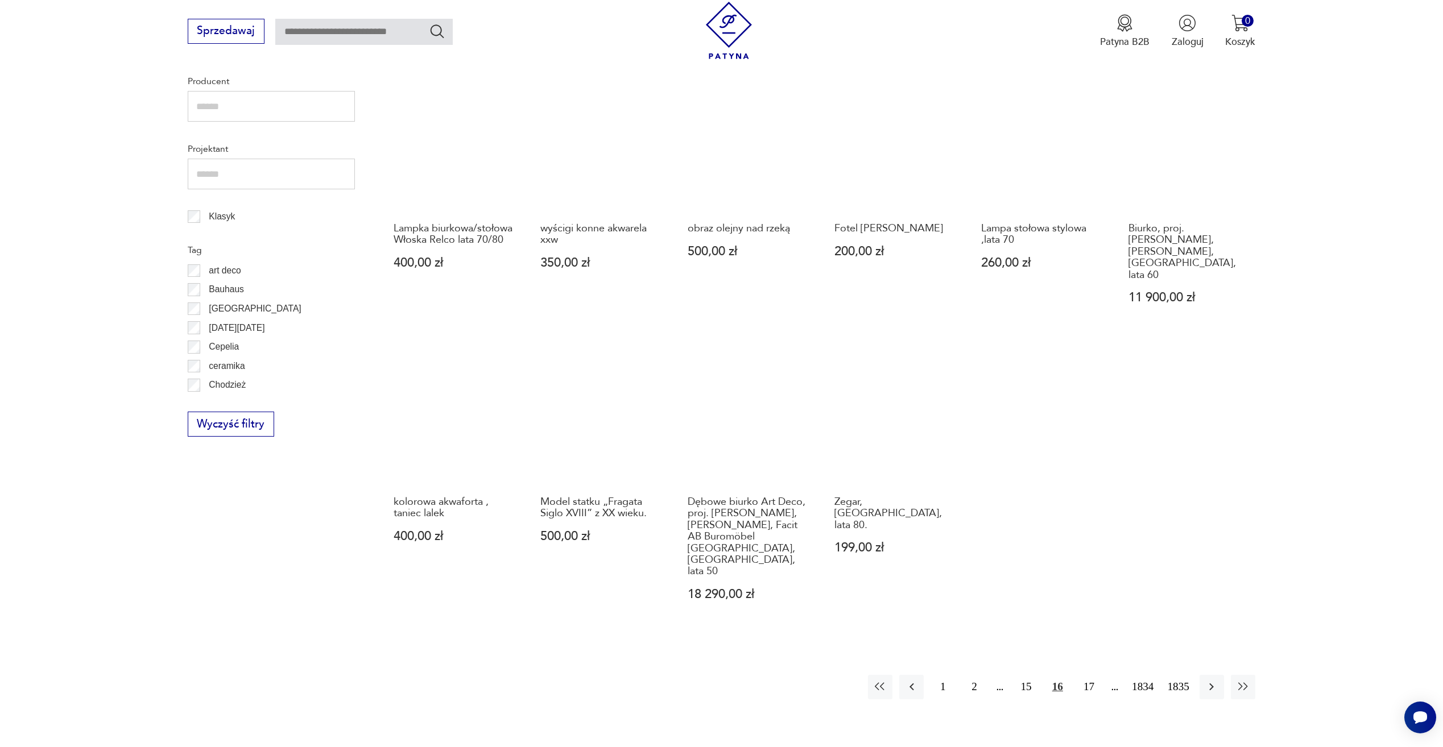
scroll to position [550, 0]
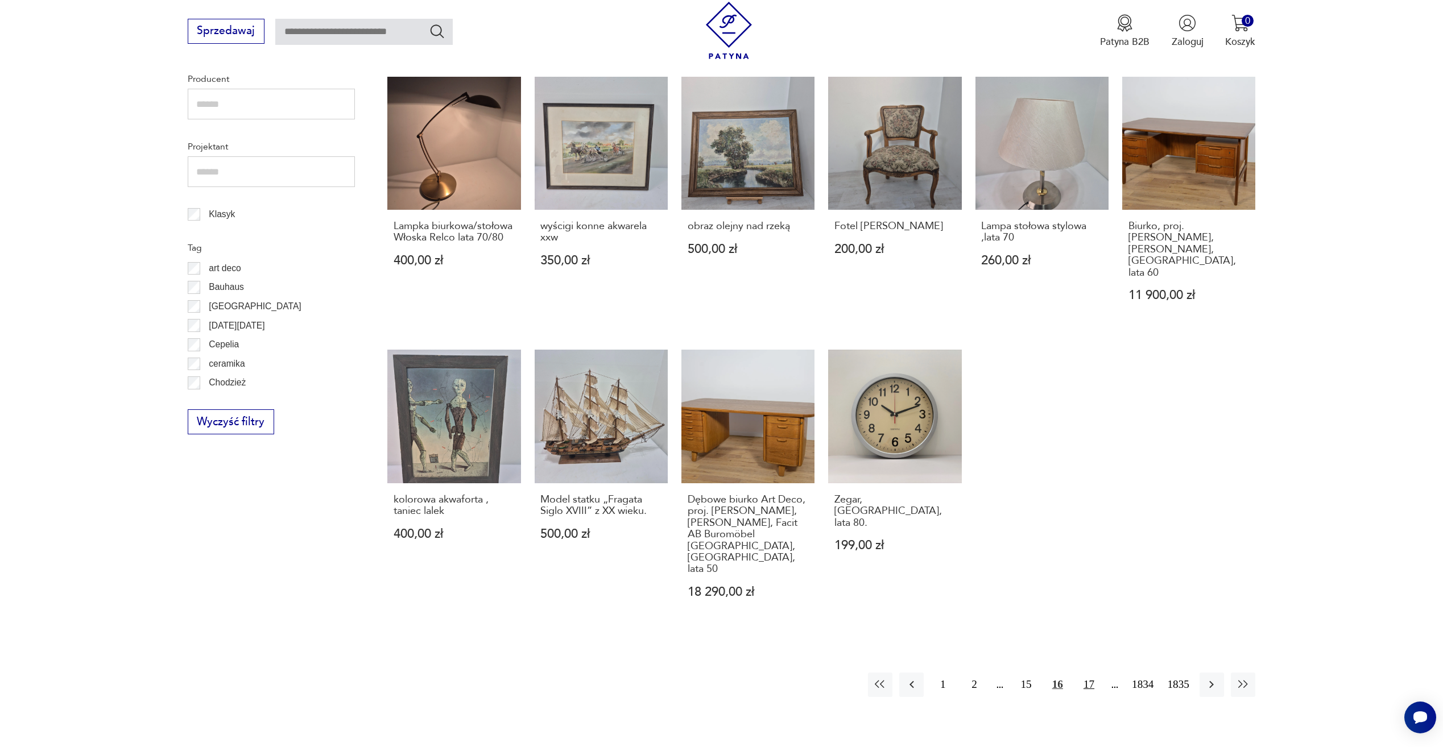
click at [1087, 673] on button "17" at bounding box center [1088, 685] width 24 height 24
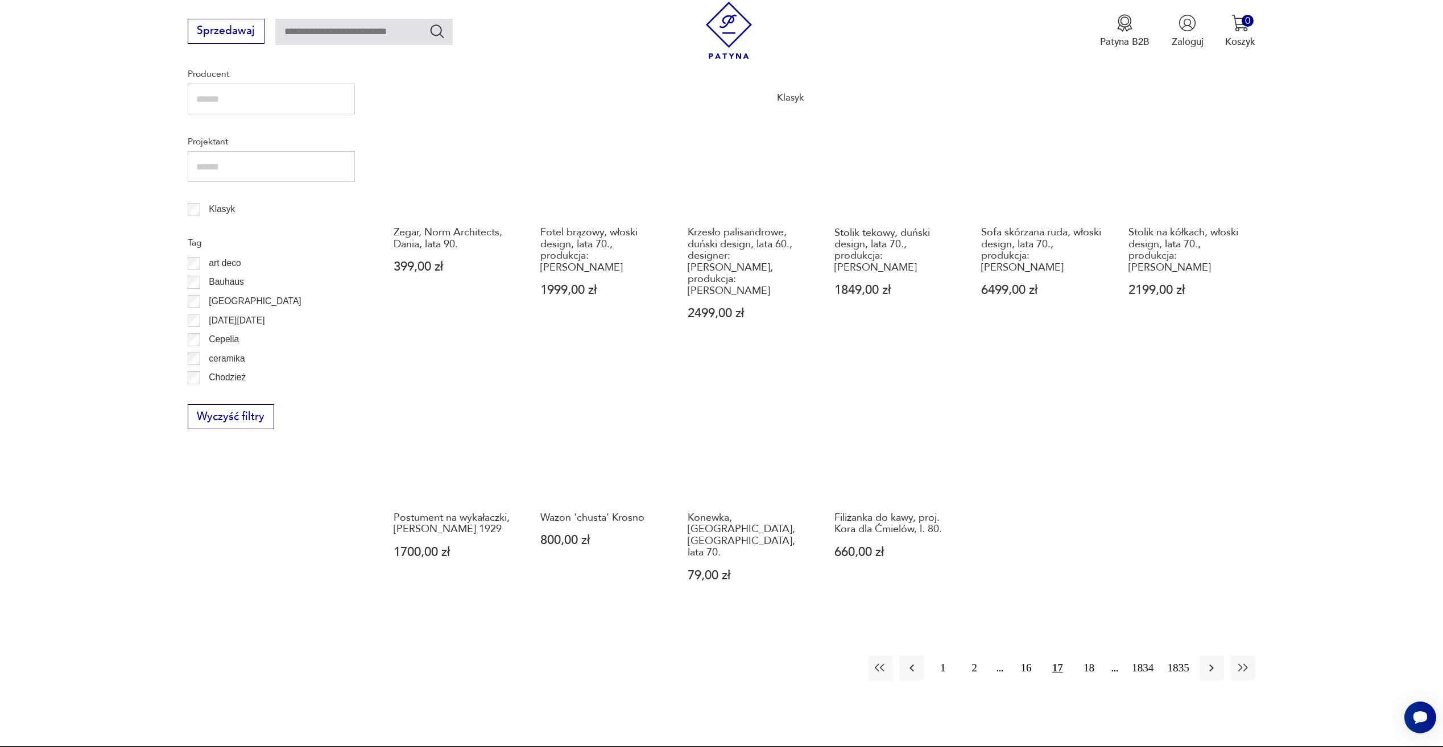
scroll to position [721, 0]
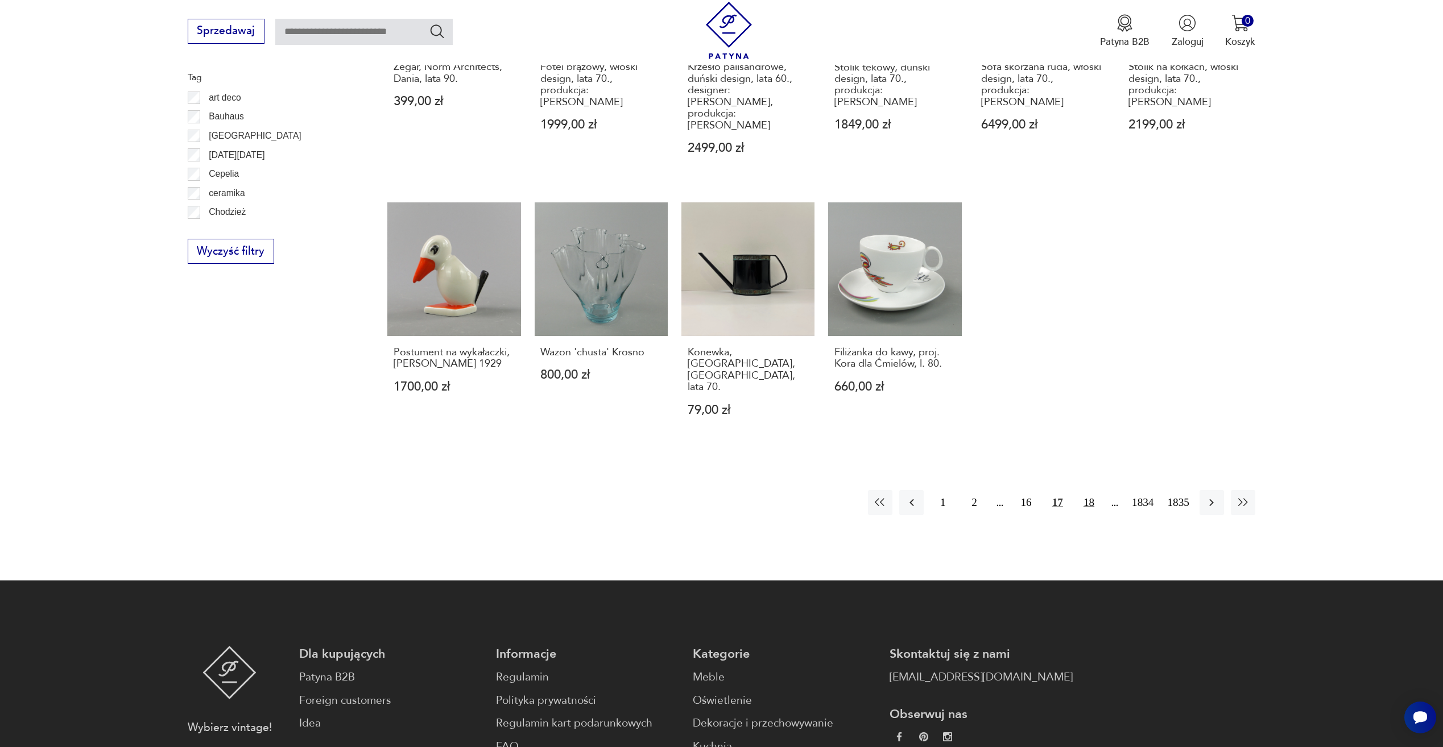
click at [1089, 490] on button "18" at bounding box center [1088, 502] width 24 height 24
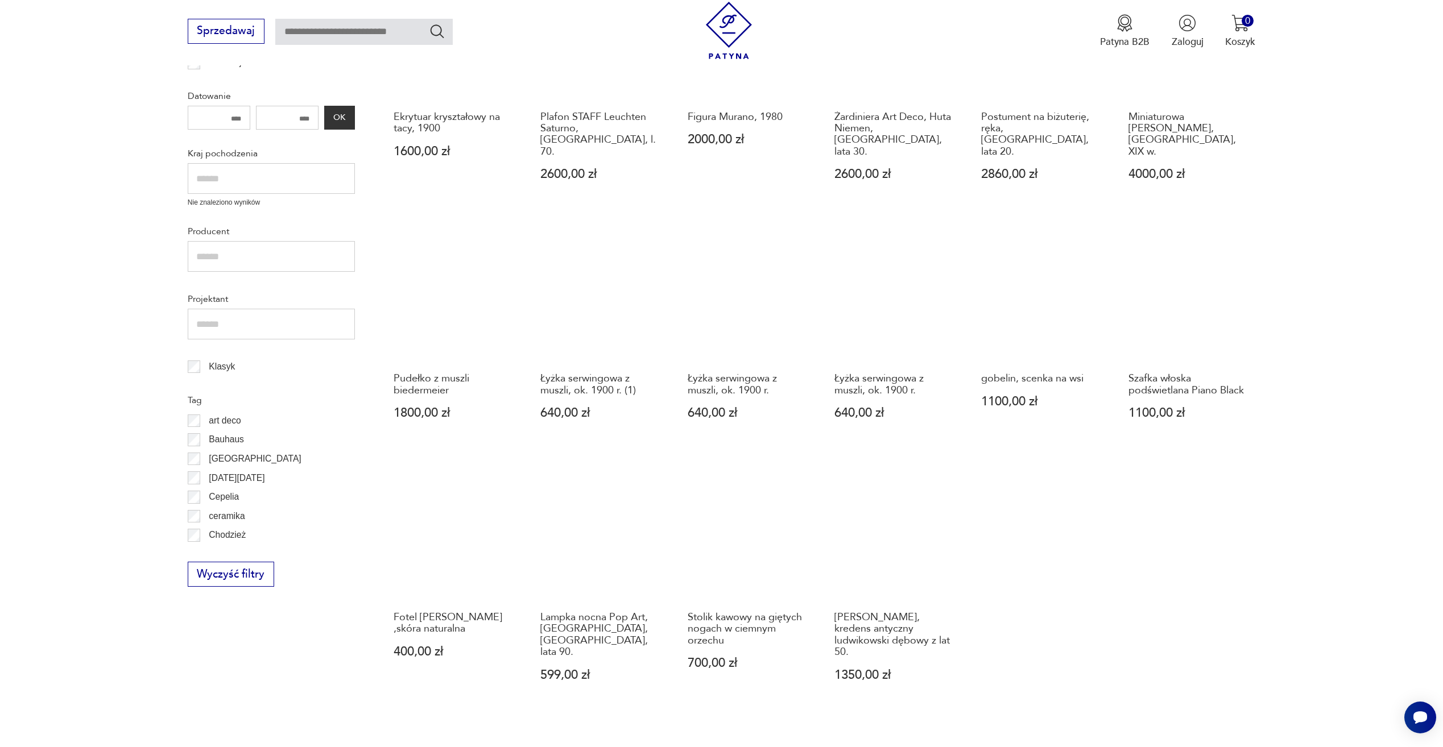
scroll to position [437, 0]
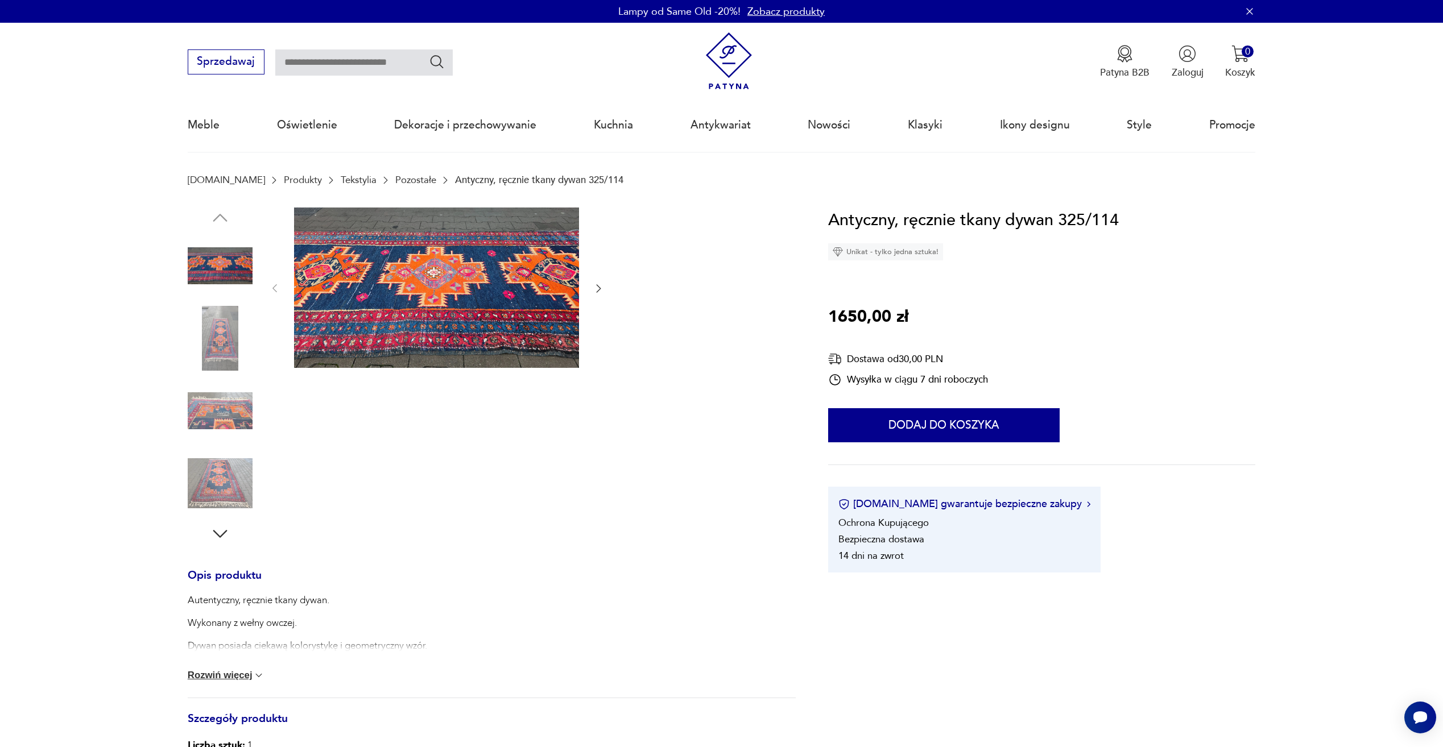
click at [223, 416] on img at bounding box center [220, 411] width 65 height 65
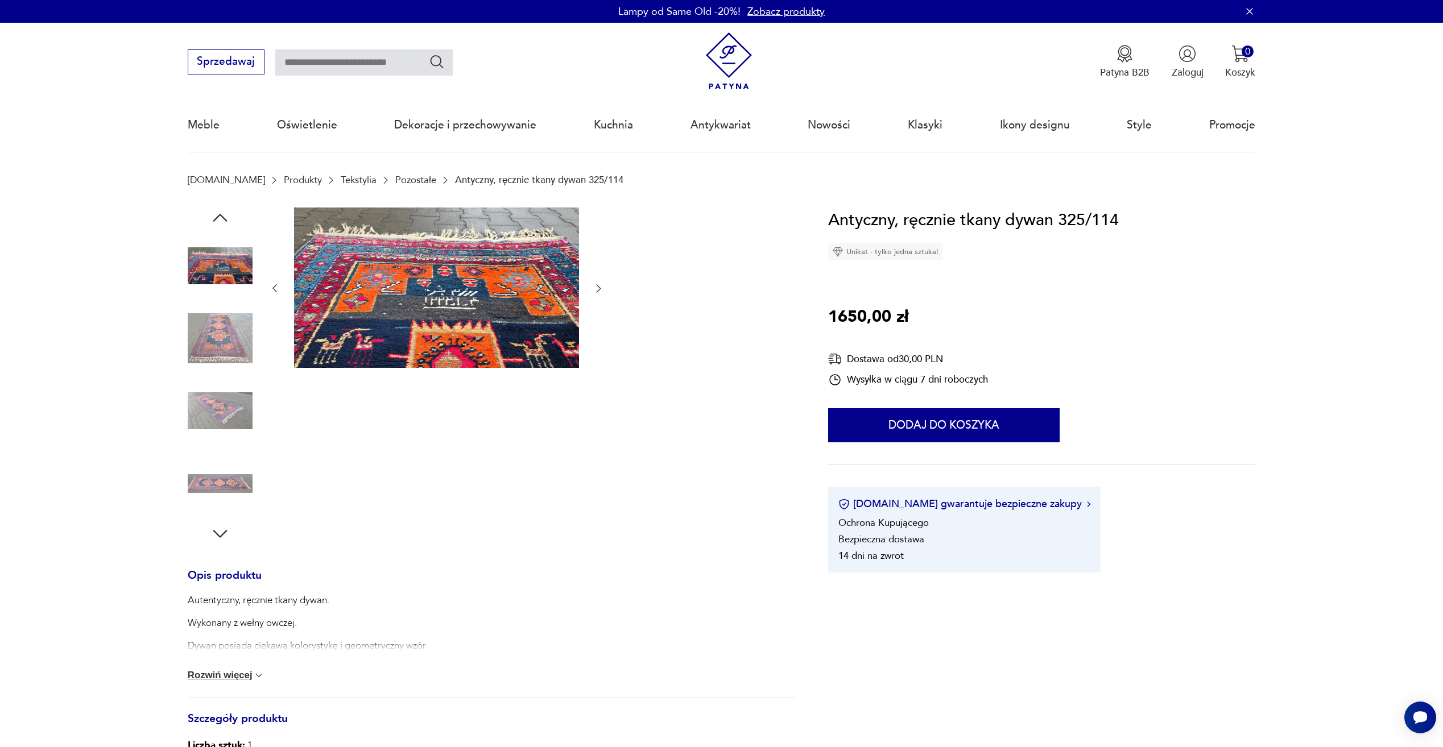
click at [386, 282] on img at bounding box center [436, 288] width 285 height 160
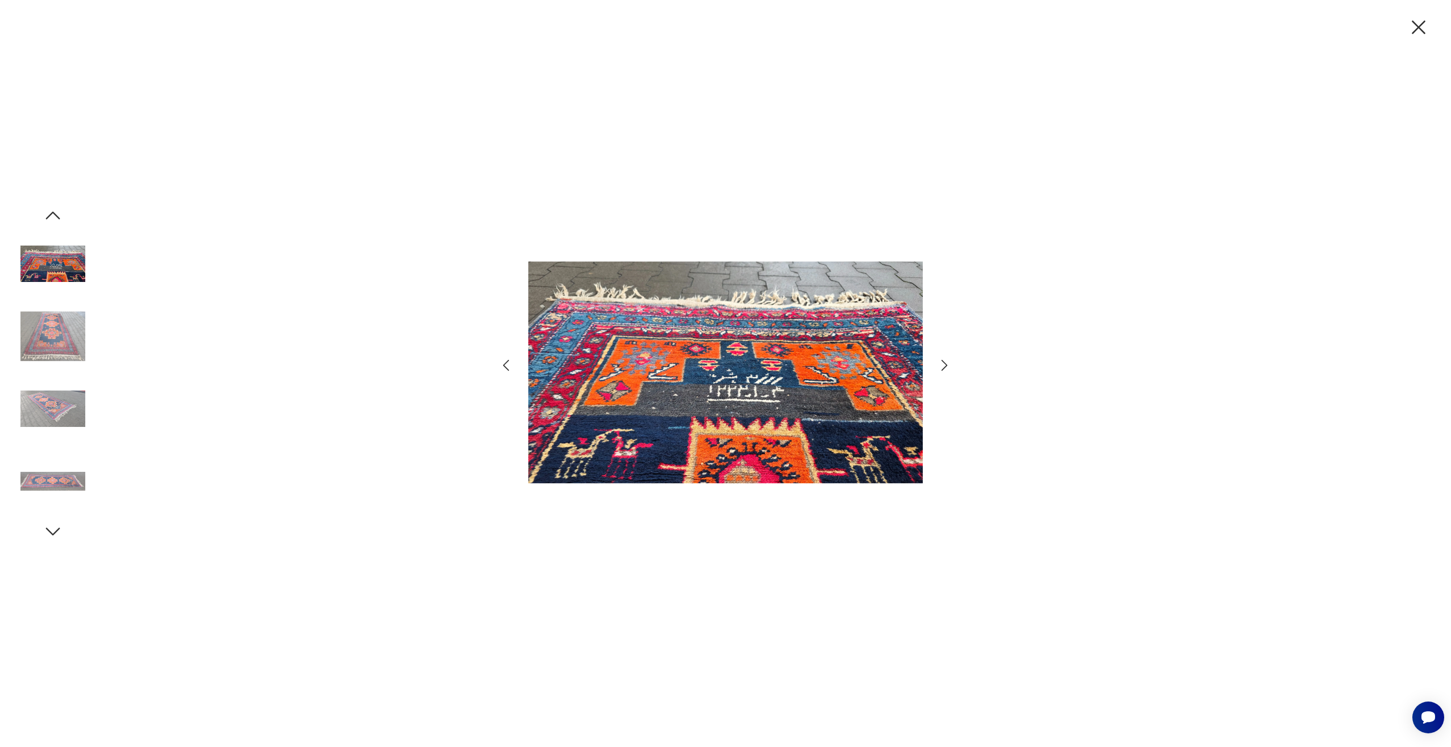
click at [943, 369] on icon "button" at bounding box center [945, 365] width 16 height 16
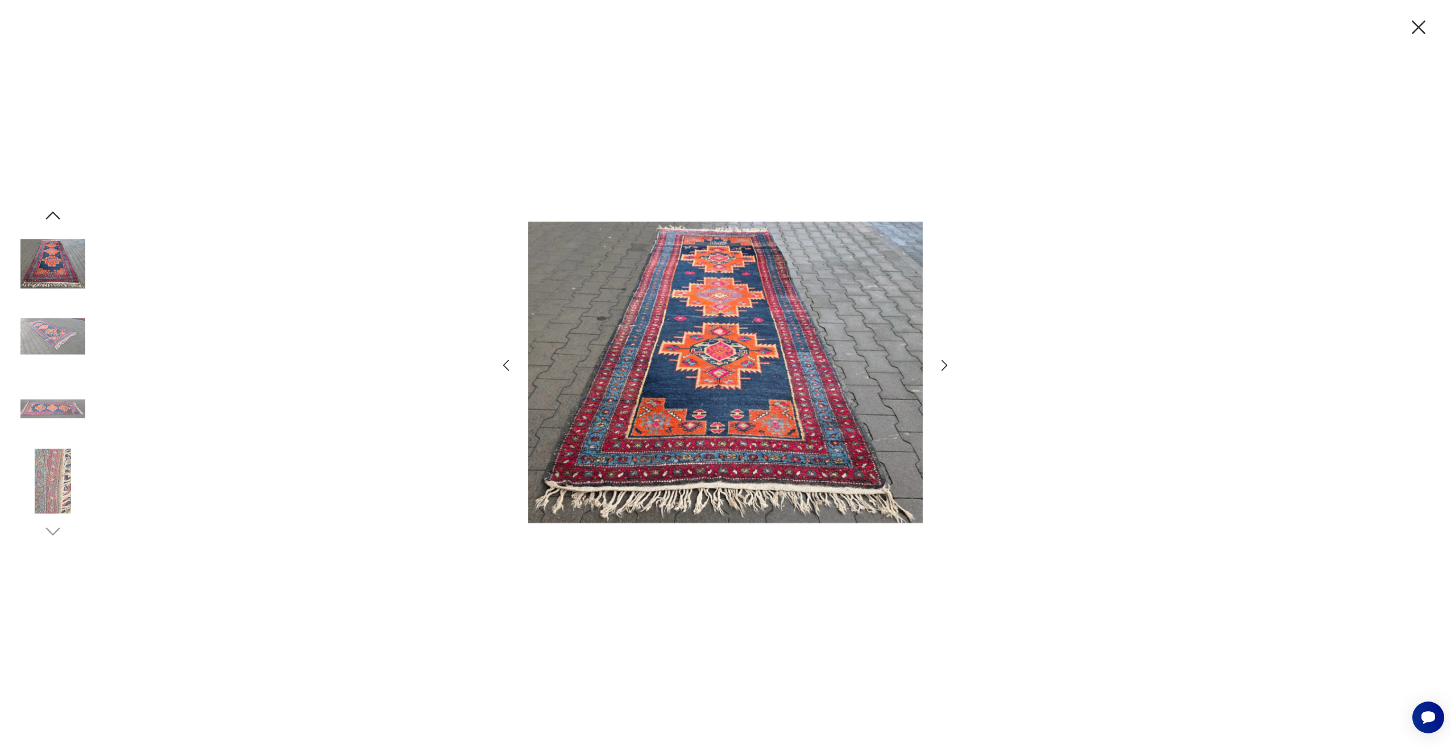
click at [943, 369] on icon "button" at bounding box center [945, 365] width 16 height 16
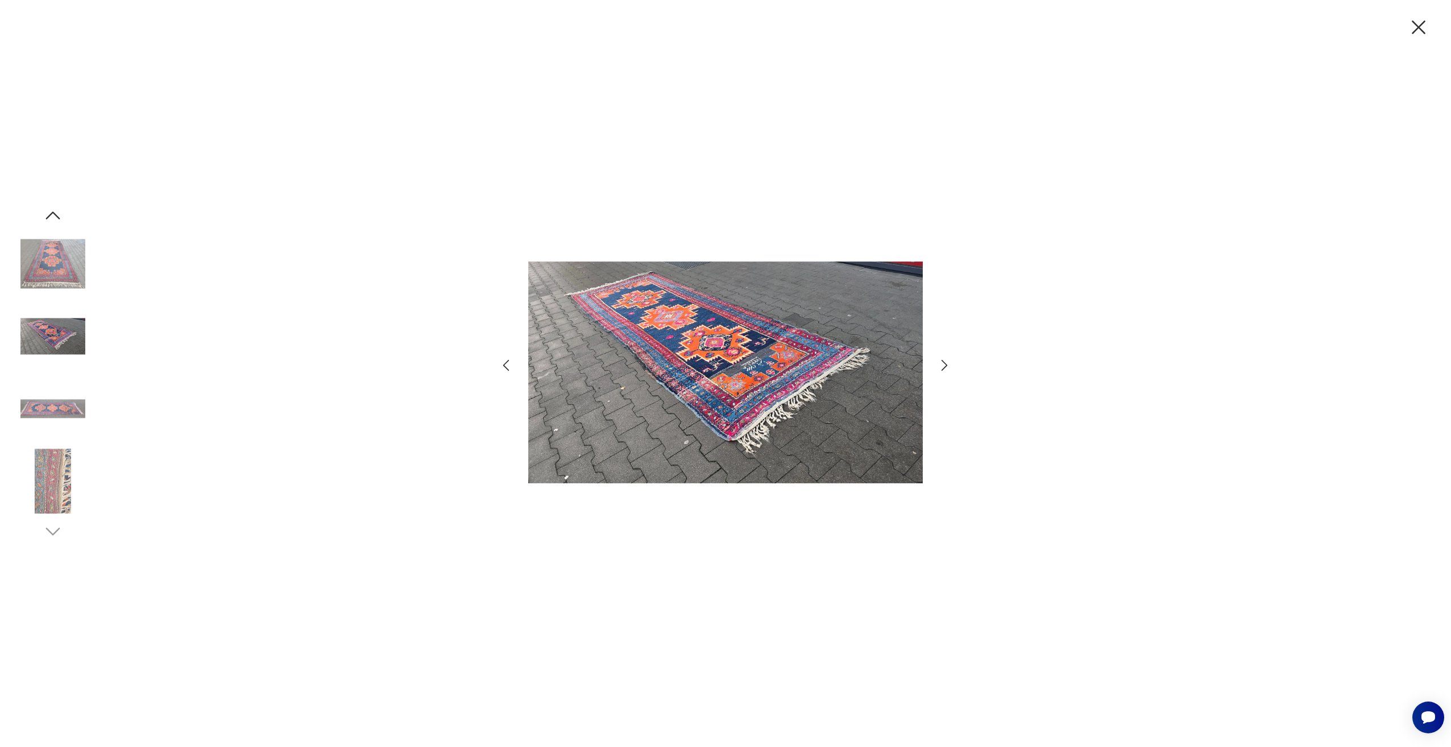
click at [943, 369] on icon "button" at bounding box center [945, 365] width 16 height 16
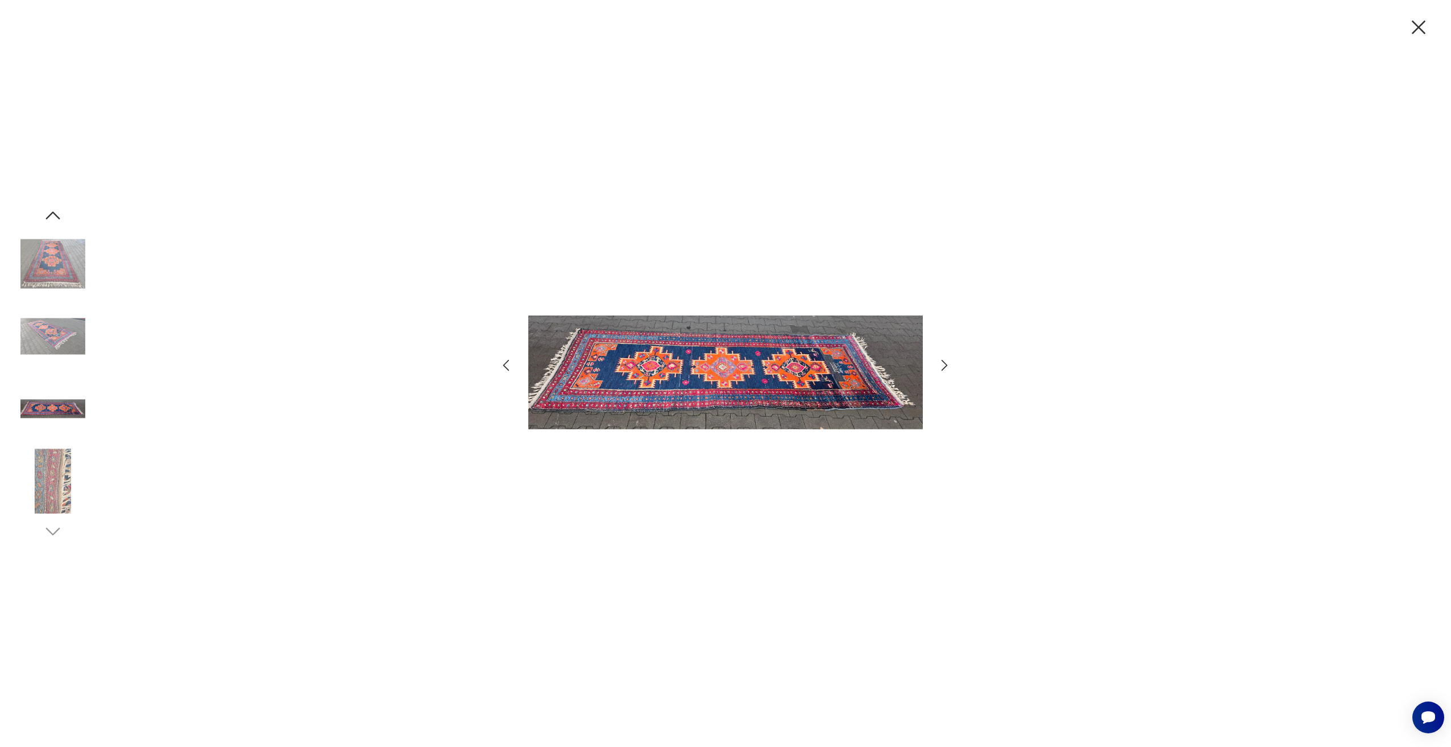
click at [943, 369] on icon "button" at bounding box center [945, 365] width 16 height 16
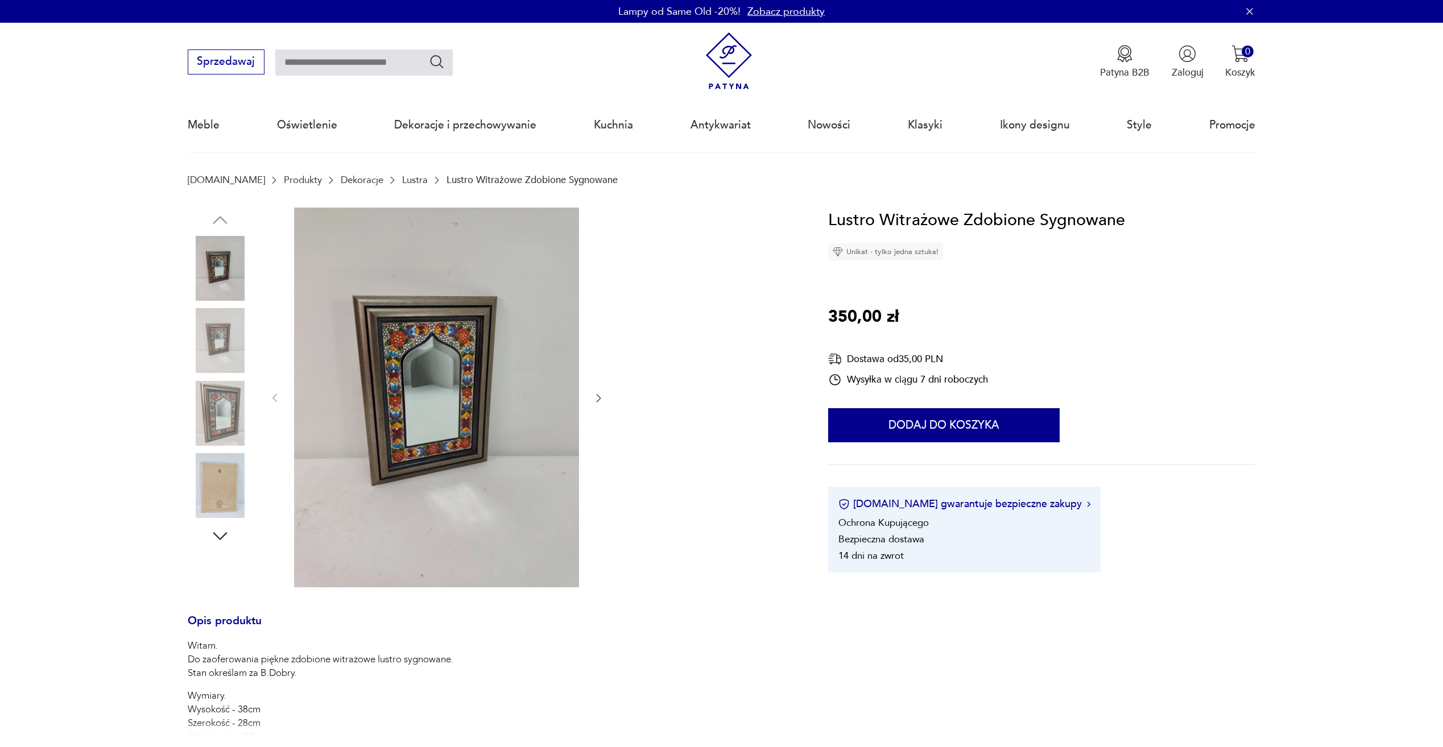
click at [216, 419] on img at bounding box center [220, 413] width 65 height 65
